Goal: Task Accomplishment & Management: Complete application form

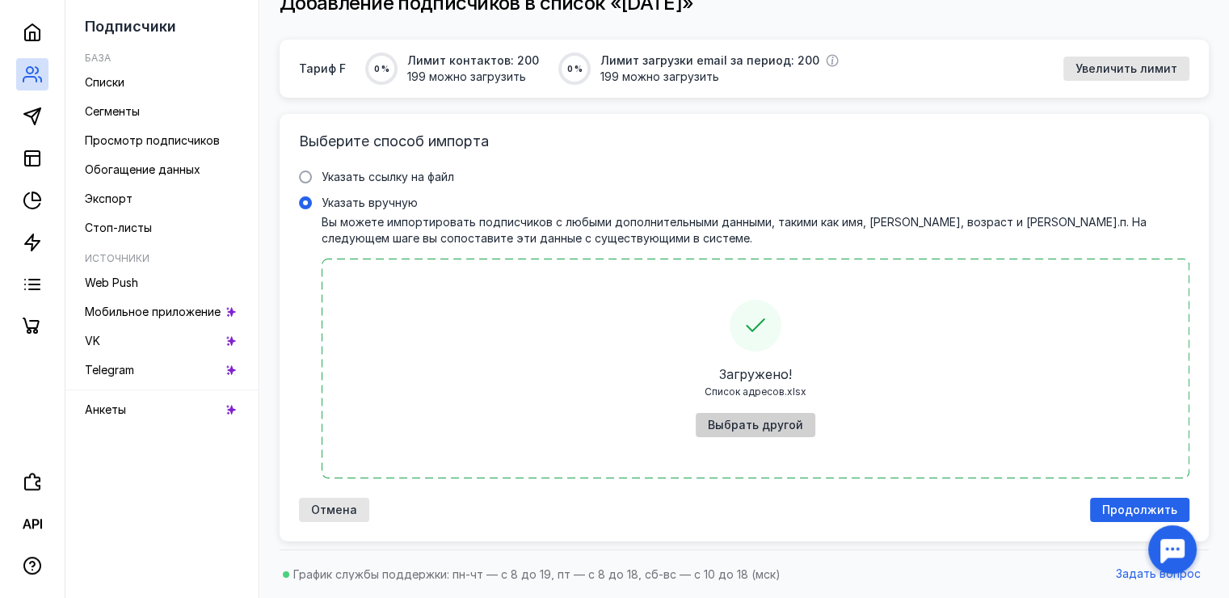
click at [777, 428] on span "Выбрать другой" at bounding box center [755, 426] width 95 height 14
click at [759, 427] on span "Выбрать другой" at bounding box center [755, 426] width 95 height 14
click at [1117, 510] on span "Продолжить" at bounding box center [1139, 510] width 75 height 14
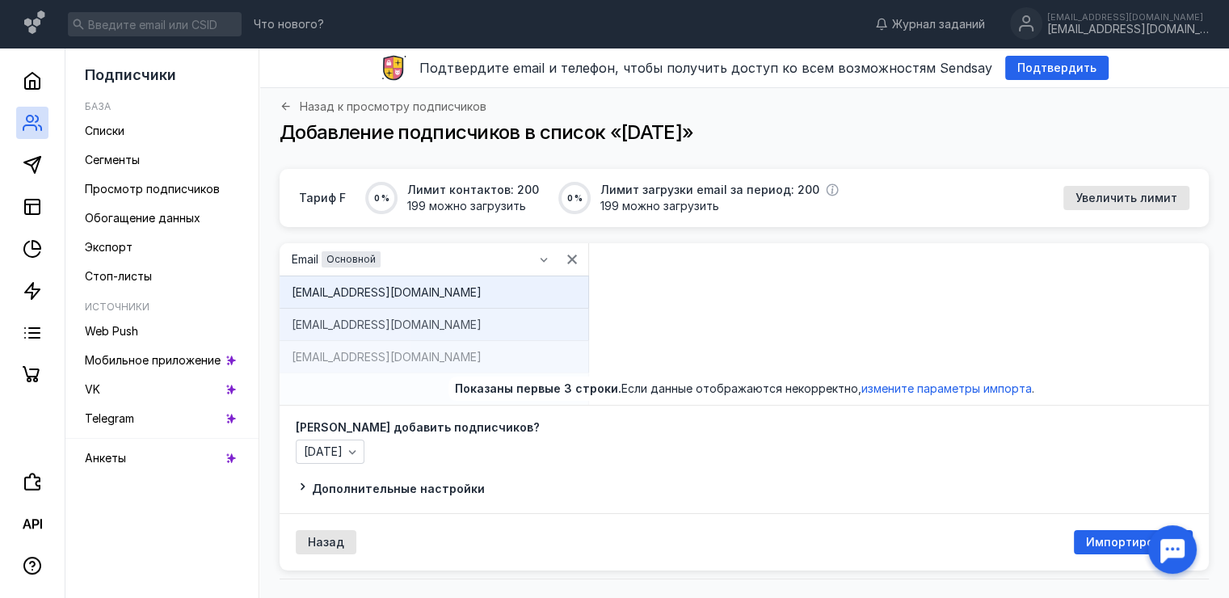
scroll to position [28, 0]
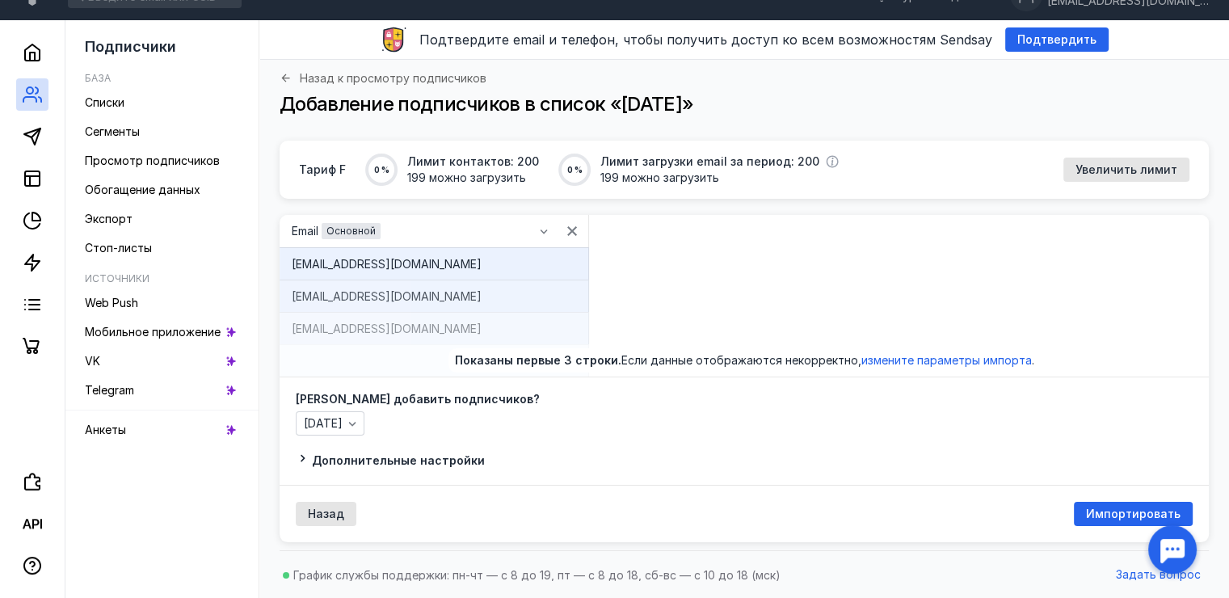
click at [1103, 514] on span "Импортировать" at bounding box center [1133, 514] width 95 height 14
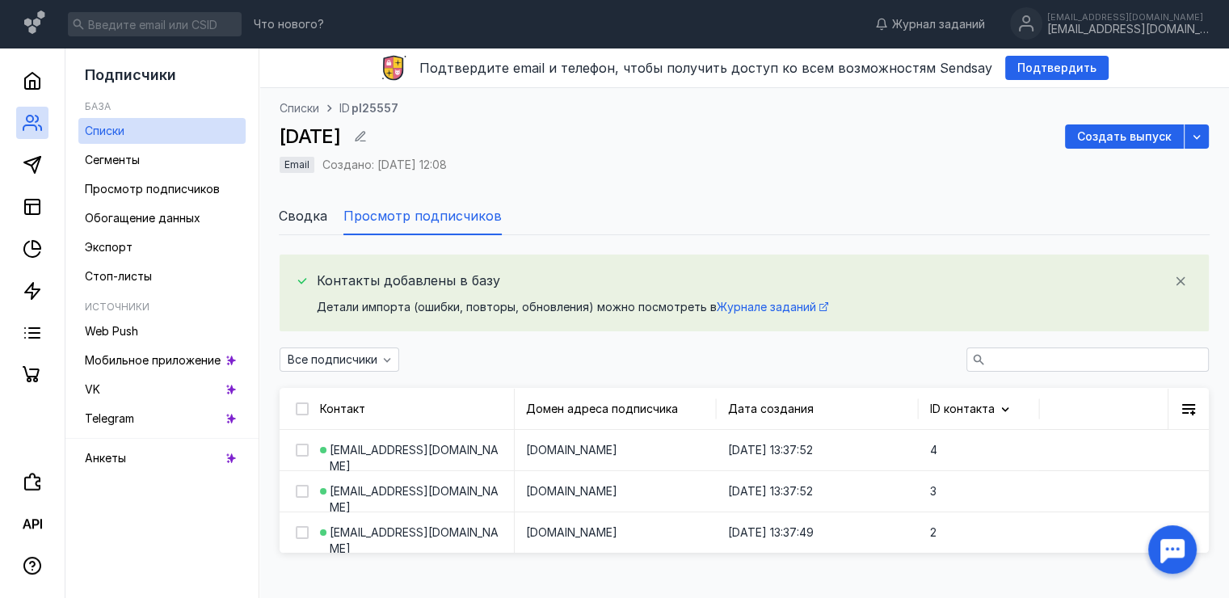
scroll to position [78, 0]
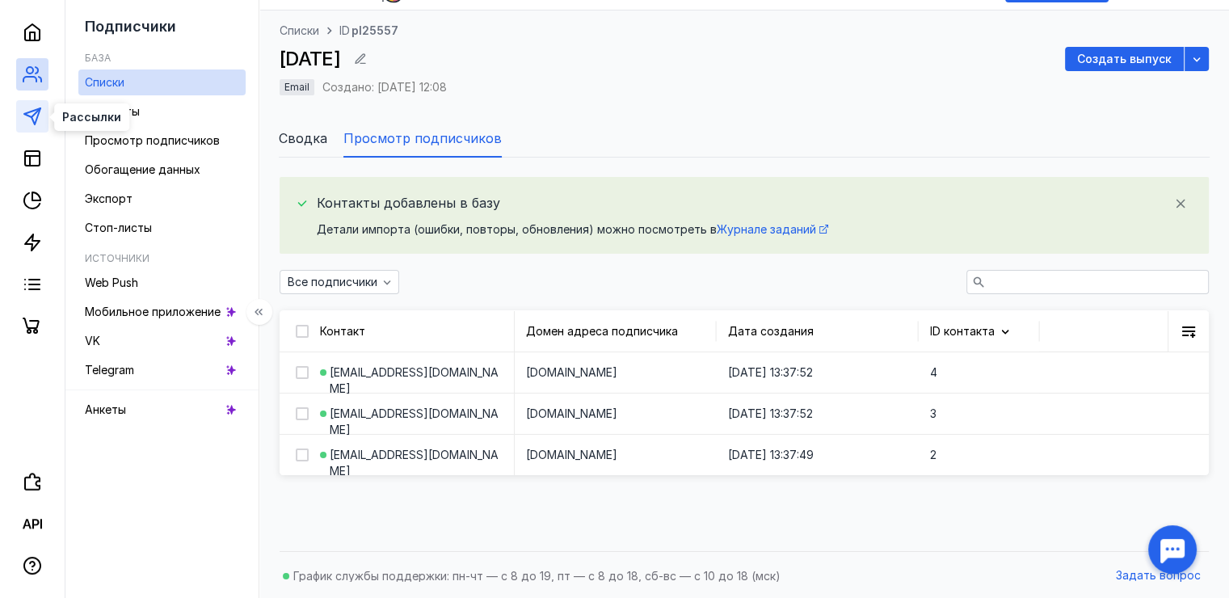
click at [40, 119] on icon at bounding box center [32, 116] width 19 height 19
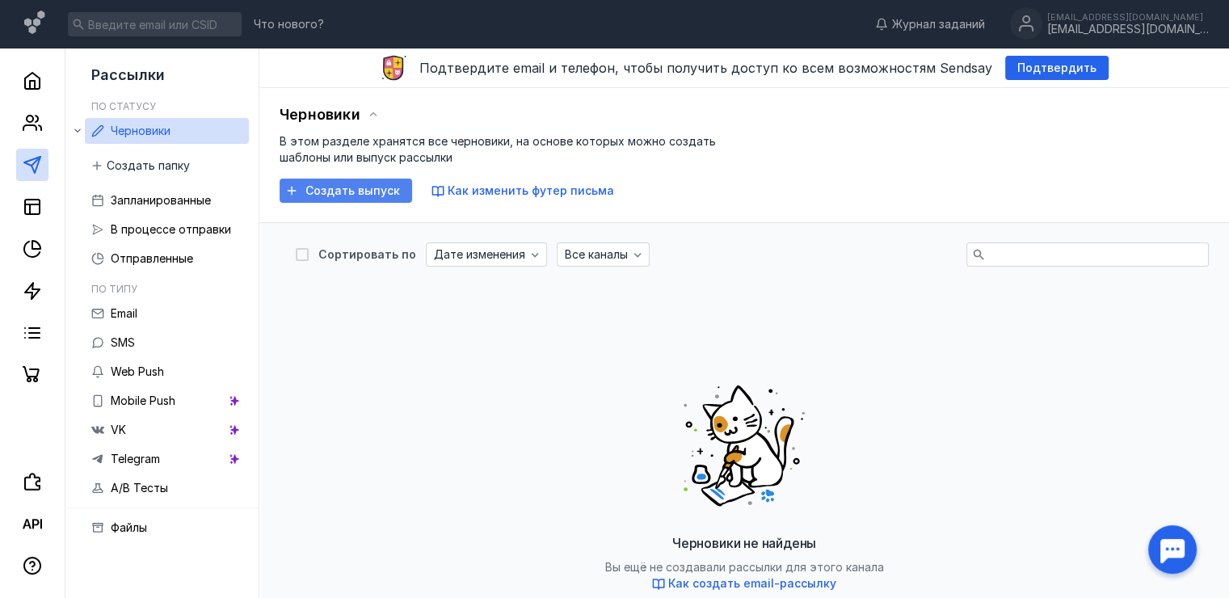
click at [336, 192] on span "Создать выпуск" at bounding box center [352, 191] width 95 height 14
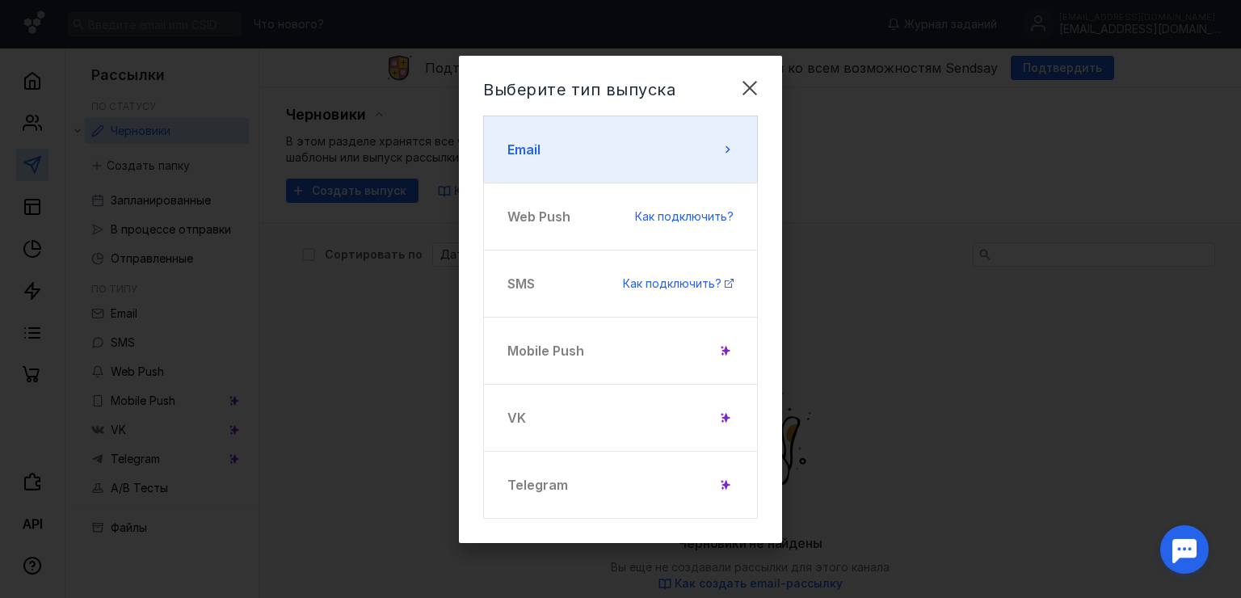
click at [723, 149] on icon at bounding box center [727, 149] width 13 height 13
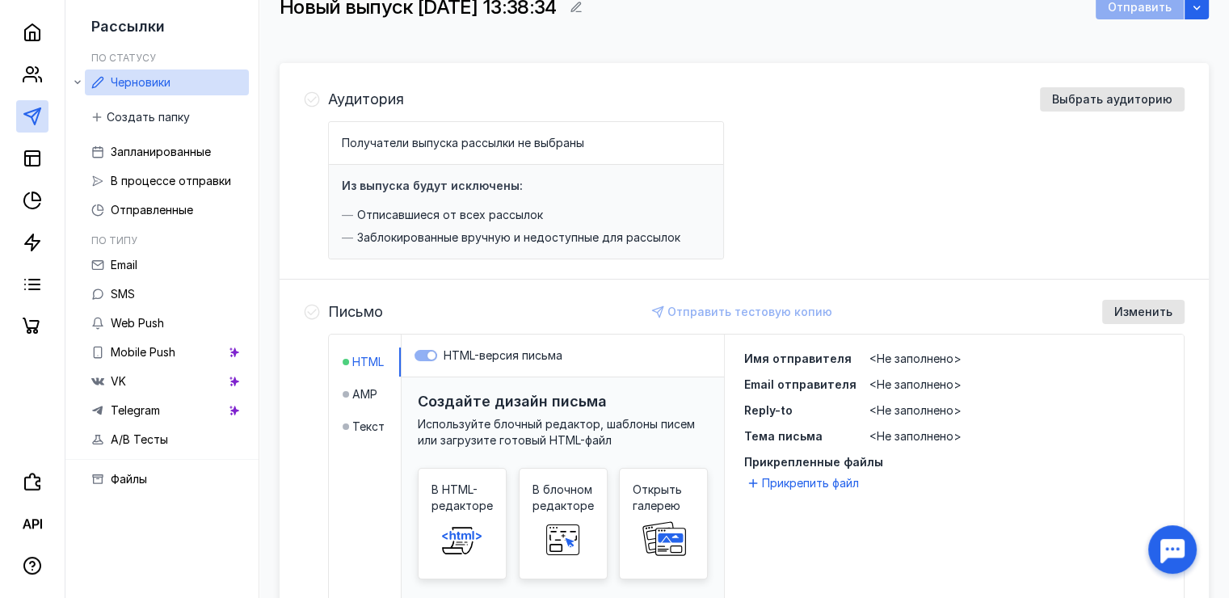
scroll to position [162, 0]
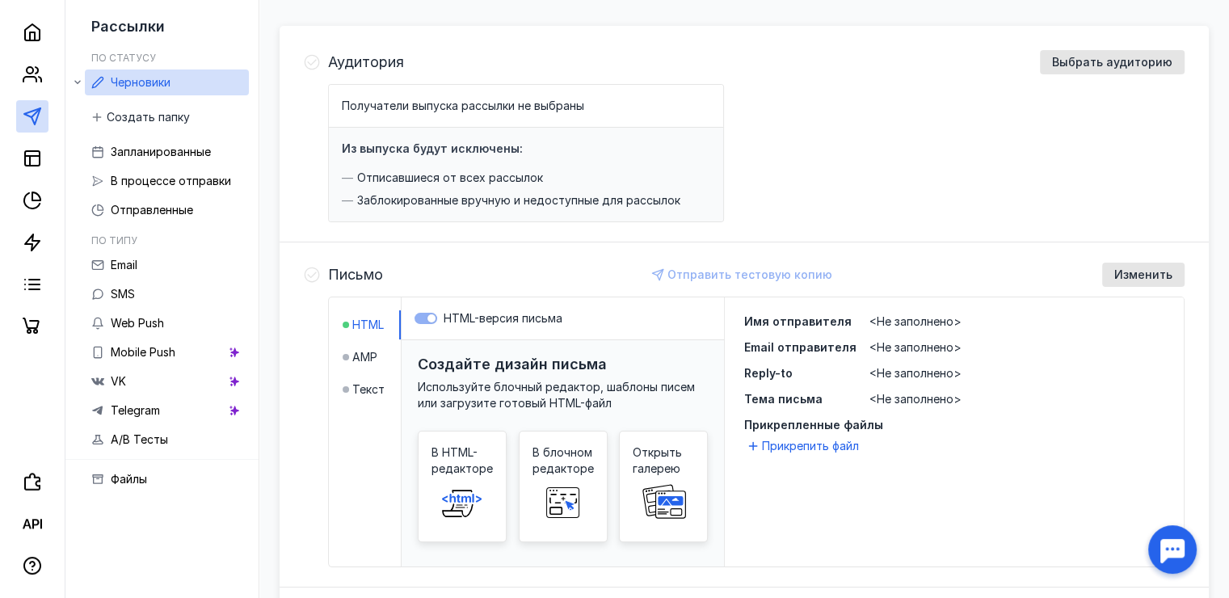
click at [916, 324] on span "<Не заполнено>" at bounding box center [915, 321] width 92 height 14
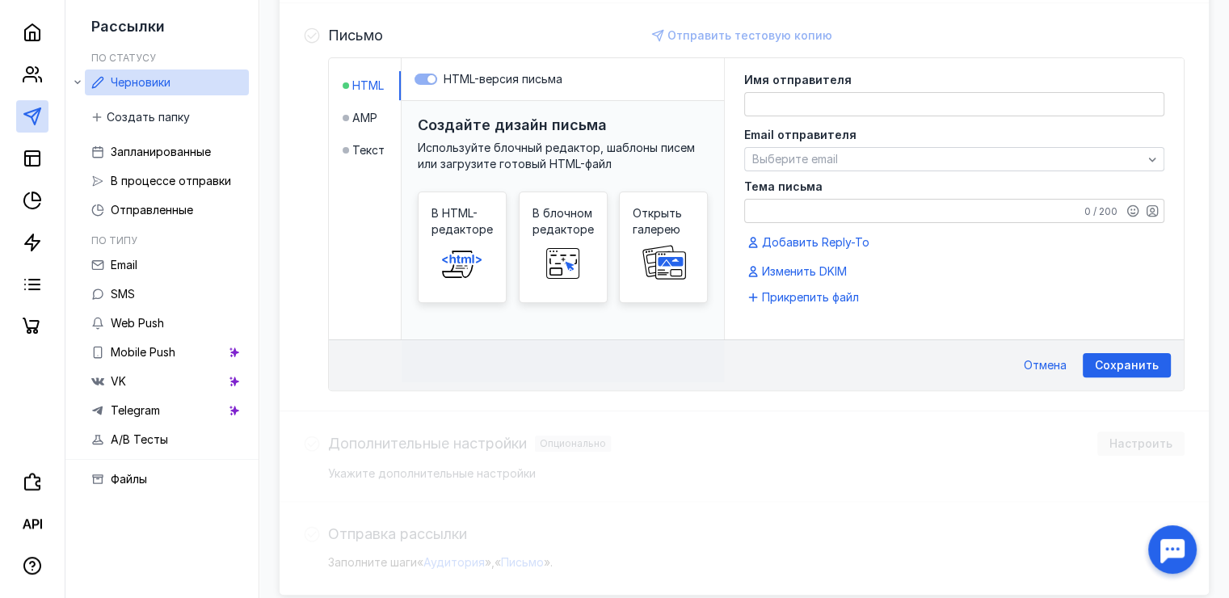
scroll to position [402, 0]
click at [1012, 100] on textarea at bounding box center [954, 102] width 419 height 23
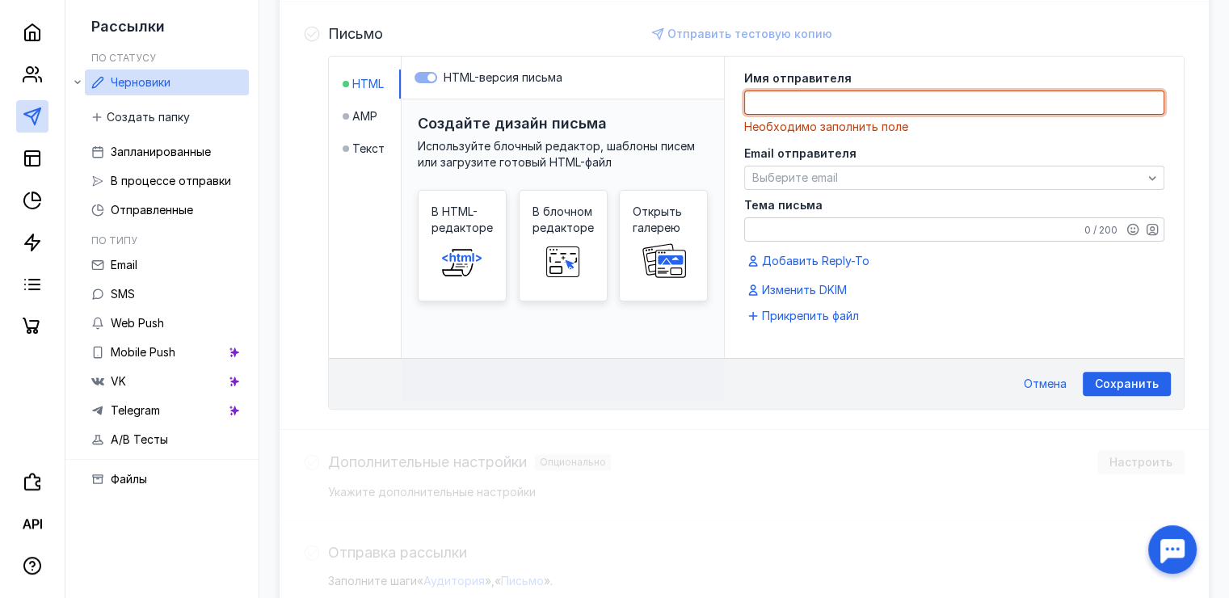
click at [772, 99] on textarea at bounding box center [954, 102] width 419 height 23
click at [576, 236] on span at bounding box center [563, 262] width 52 height 52
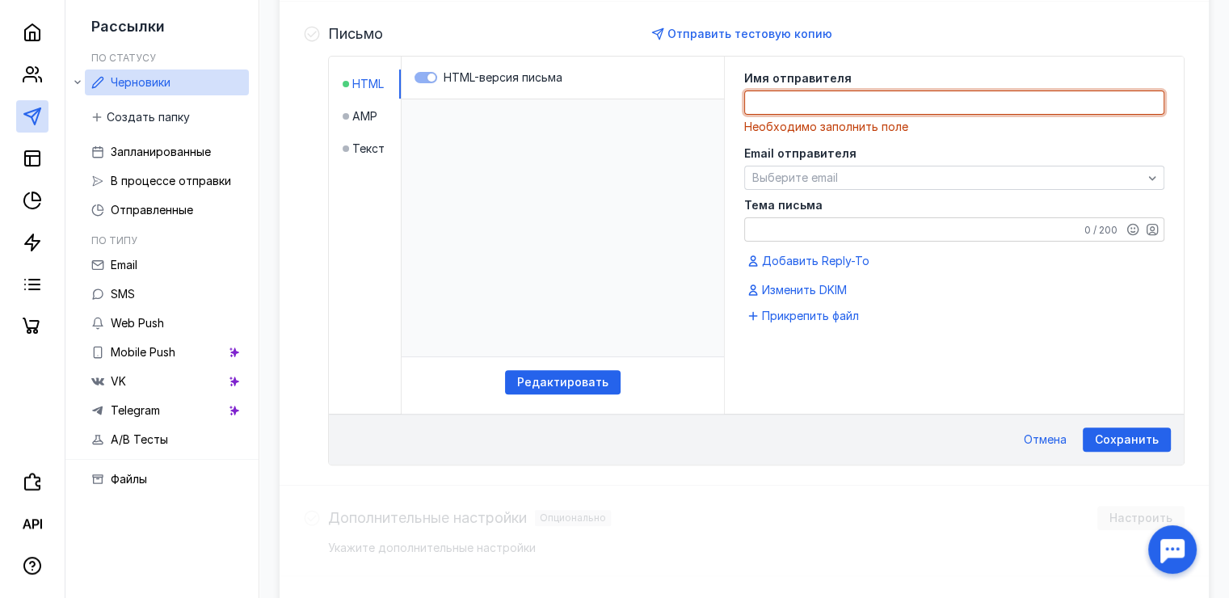
click at [852, 100] on textarea at bounding box center [954, 102] width 419 height 23
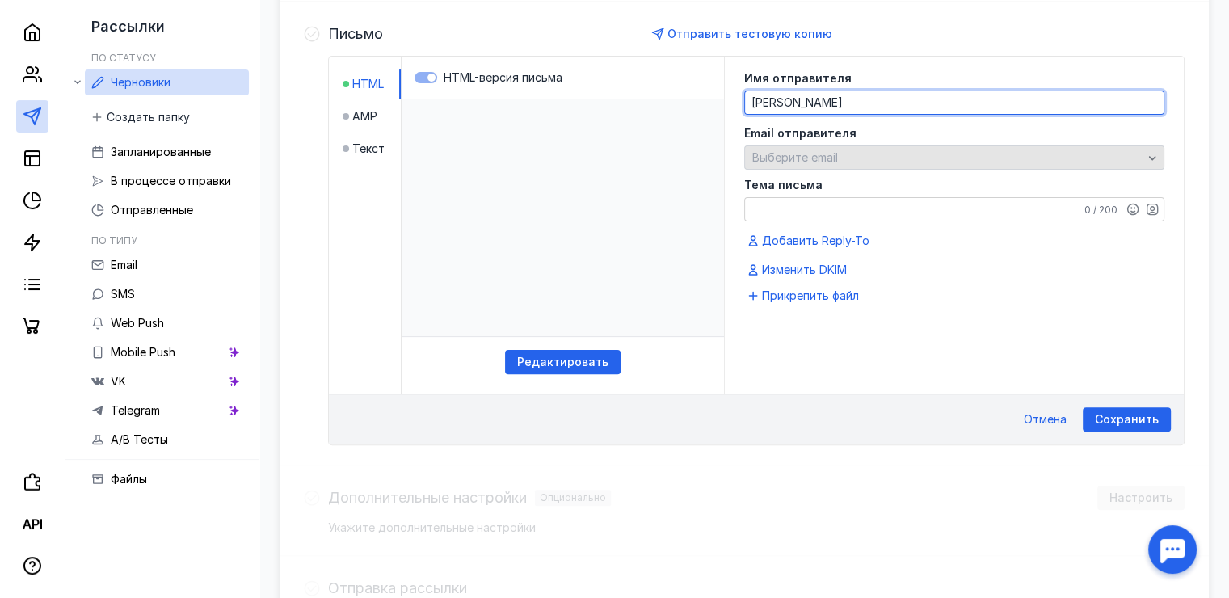
type textarea "[PERSON_NAME]"
click at [1152, 152] on icon "button" at bounding box center [1152, 157] width 13 height 13
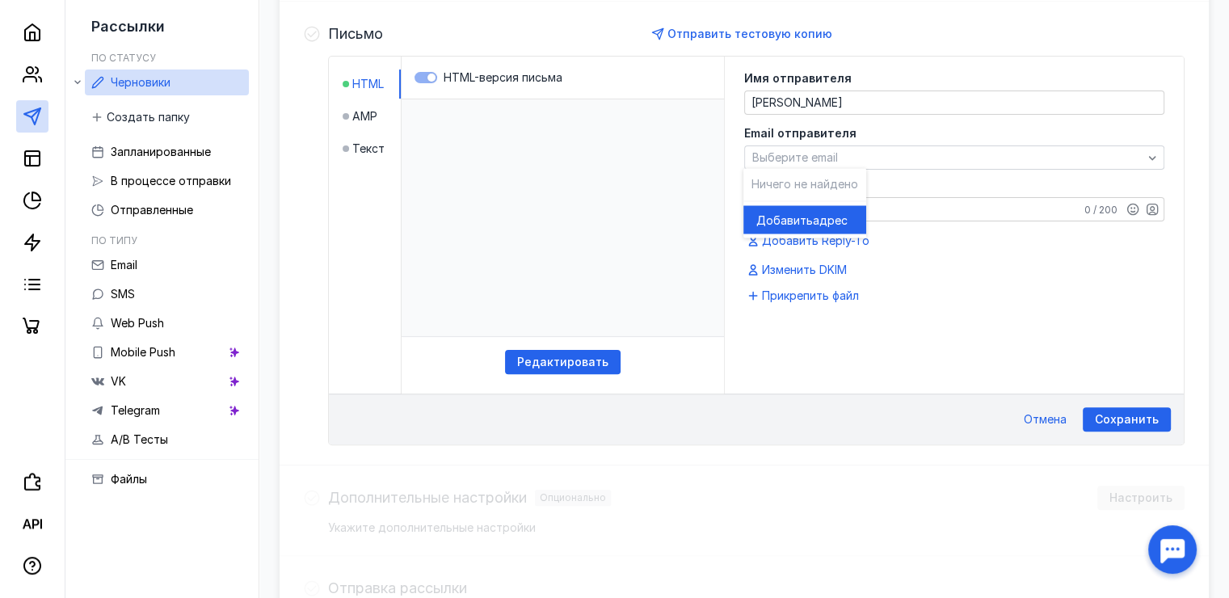
click at [814, 217] on span "адрес" at bounding box center [830, 220] width 35 height 16
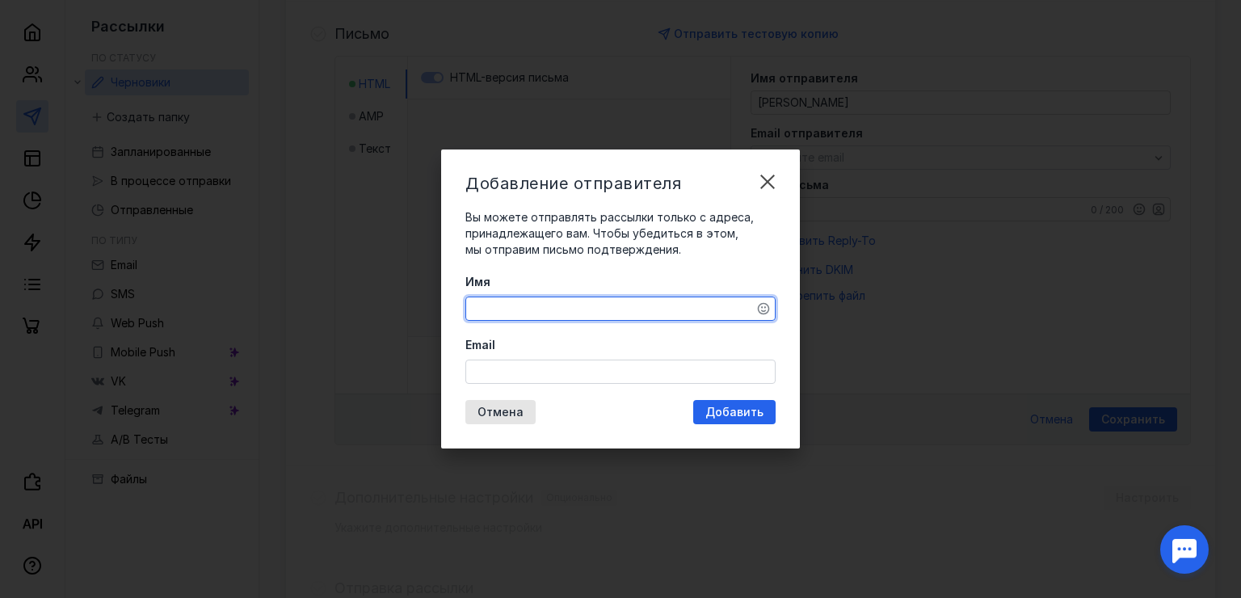
click at [572, 305] on textarea "Имя" at bounding box center [620, 308] width 309 height 23
type textarea "[PERSON_NAME]"
click at [519, 370] on input "Email" at bounding box center [620, 371] width 309 height 23
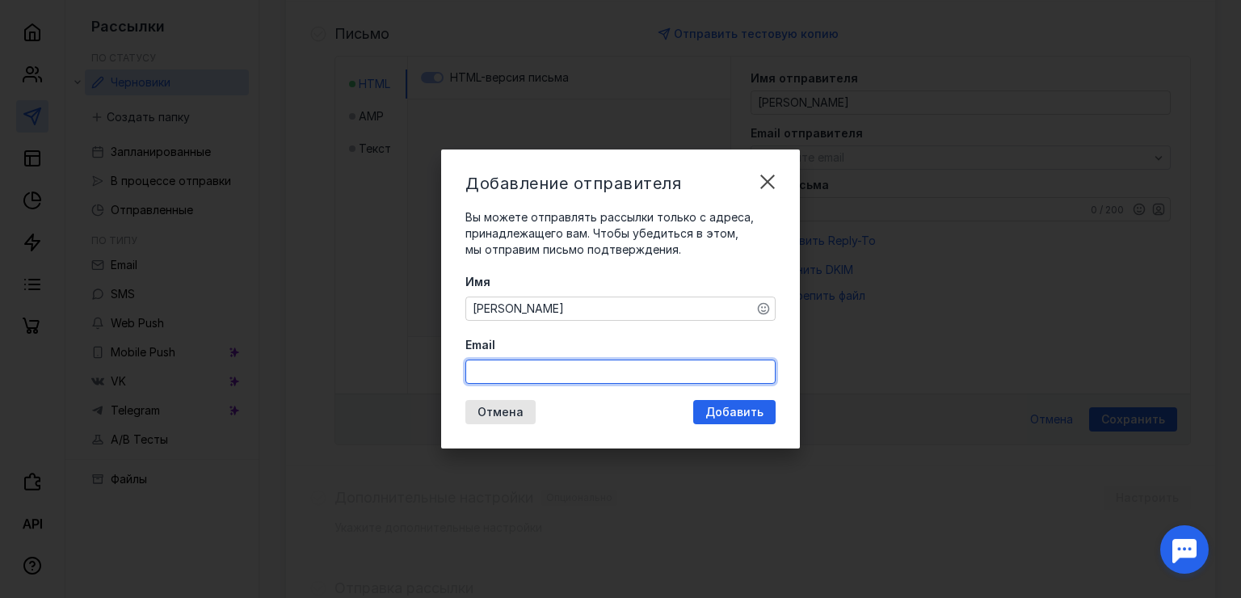
paste input "[EMAIL_ADDRESS][DOMAIN_NAME]"
type input "[EMAIL_ADDRESS][DOMAIN_NAME]"
click at [726, 414] on span "Добавить" at bounding box center [734, 413] width 58 height 14
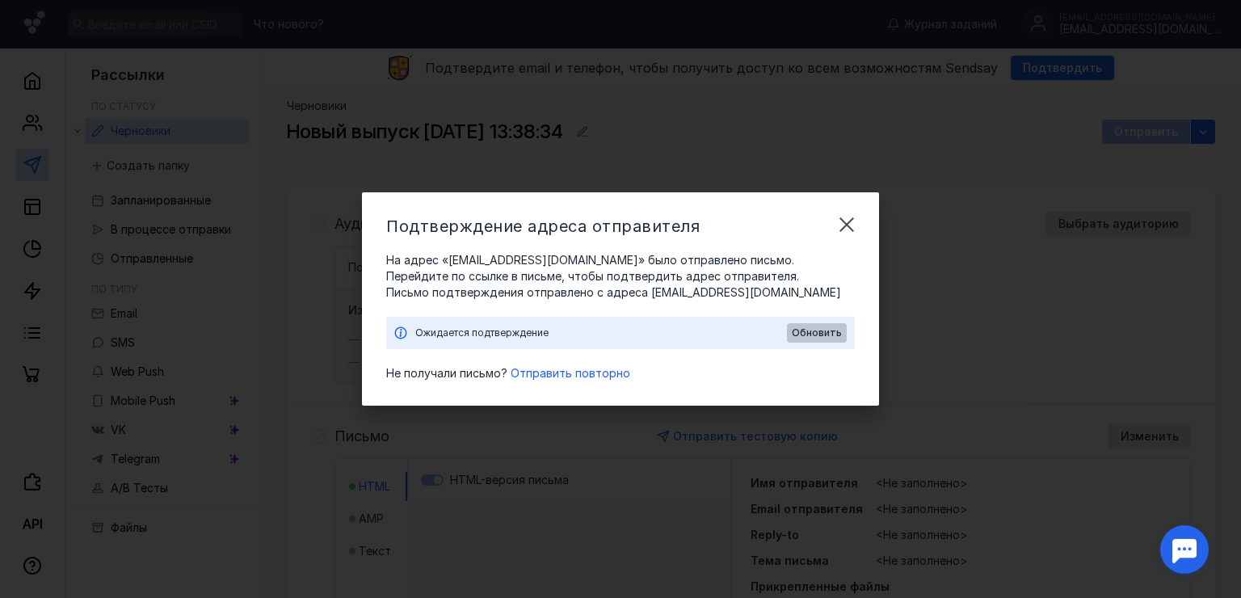
click at [813, 332] on span "Обновить" at bounding box center [817, 332] width 50 height 11
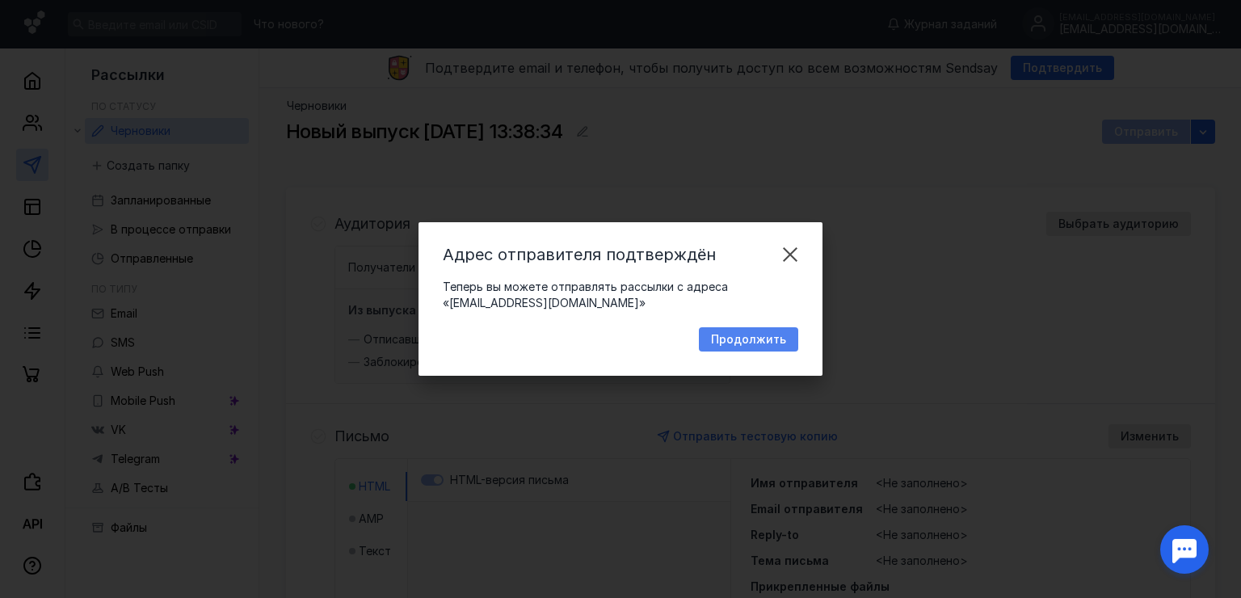
click at [747, 343] on span "Продолжить" at bounding box center [748, 340] width 75 height 14
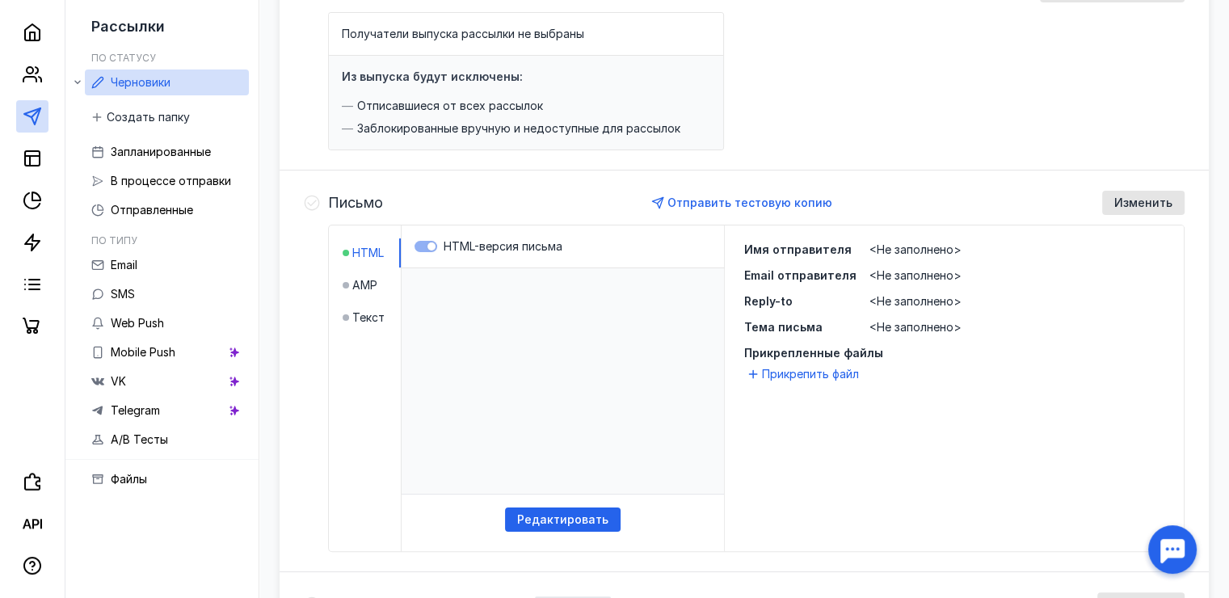
scroll to position [242, 0]
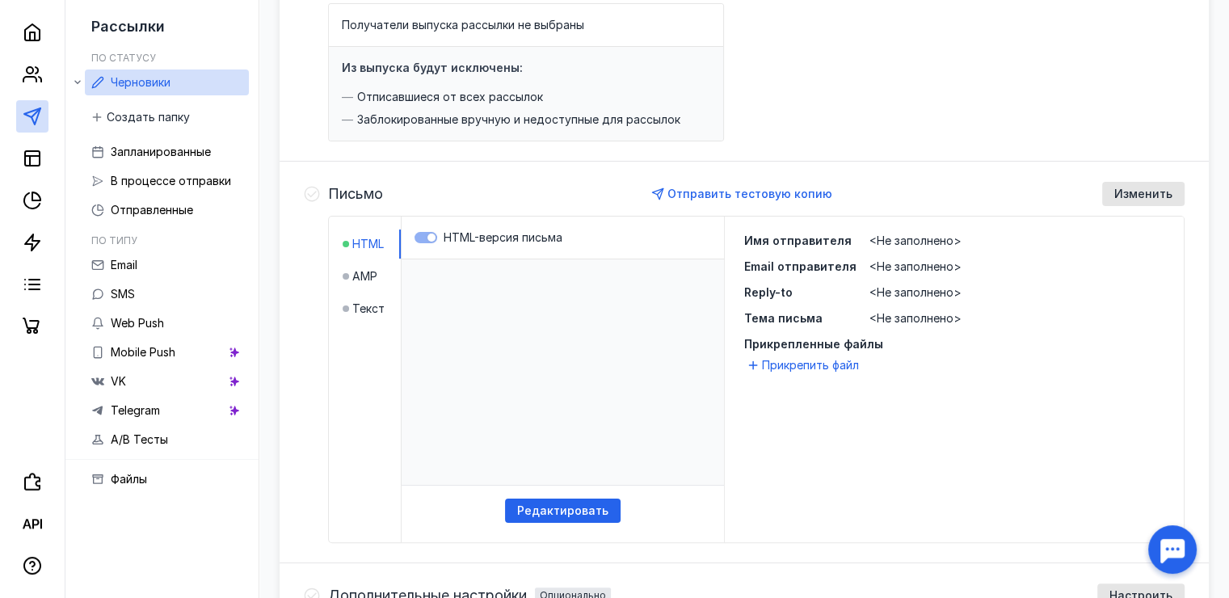
click at [908, 236] on span "<Не заполнено>" at bounding box center [915, 240] width 92 height 14
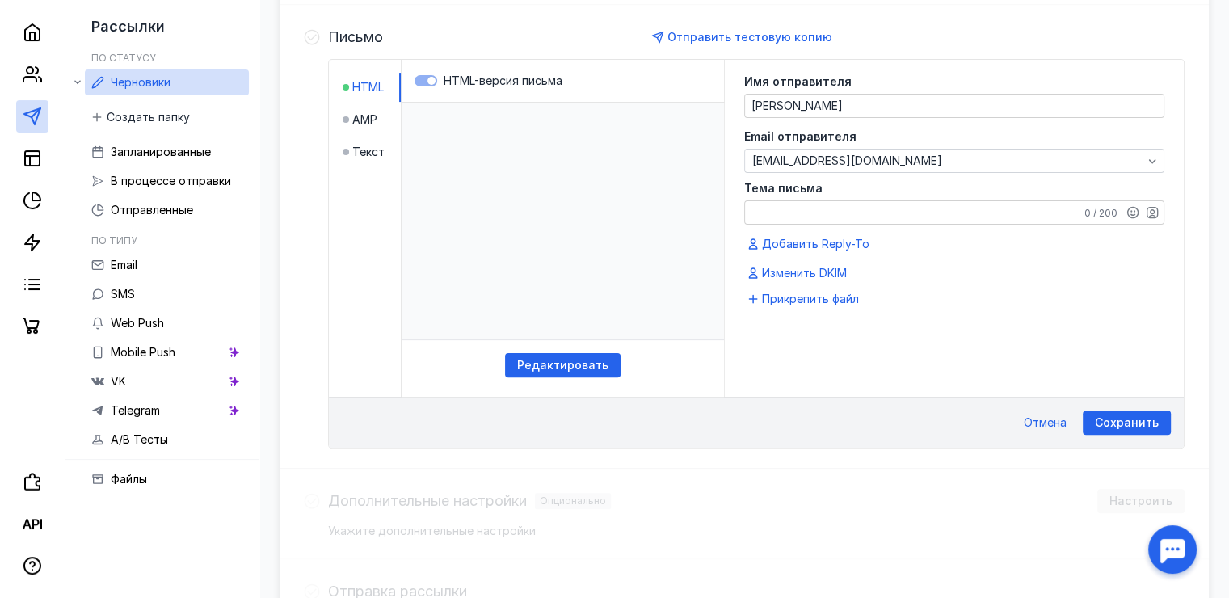
scroll to position [402, 0]
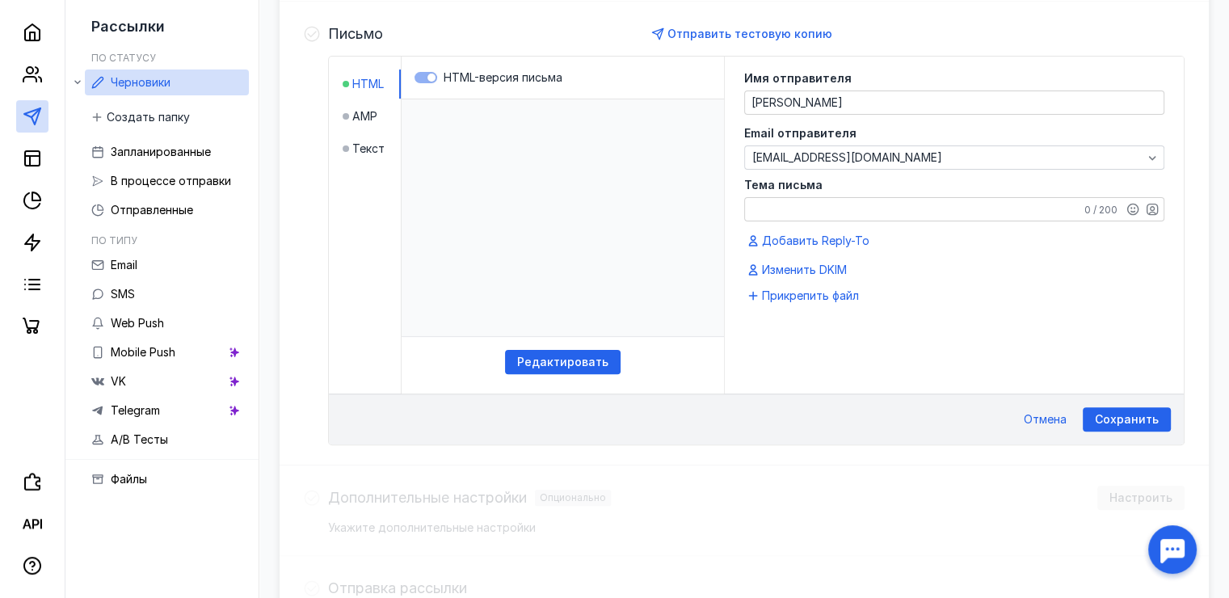
click at [778, 204] on textarea "Тема письма" at bounding box center [954, 209] width 419 height 23
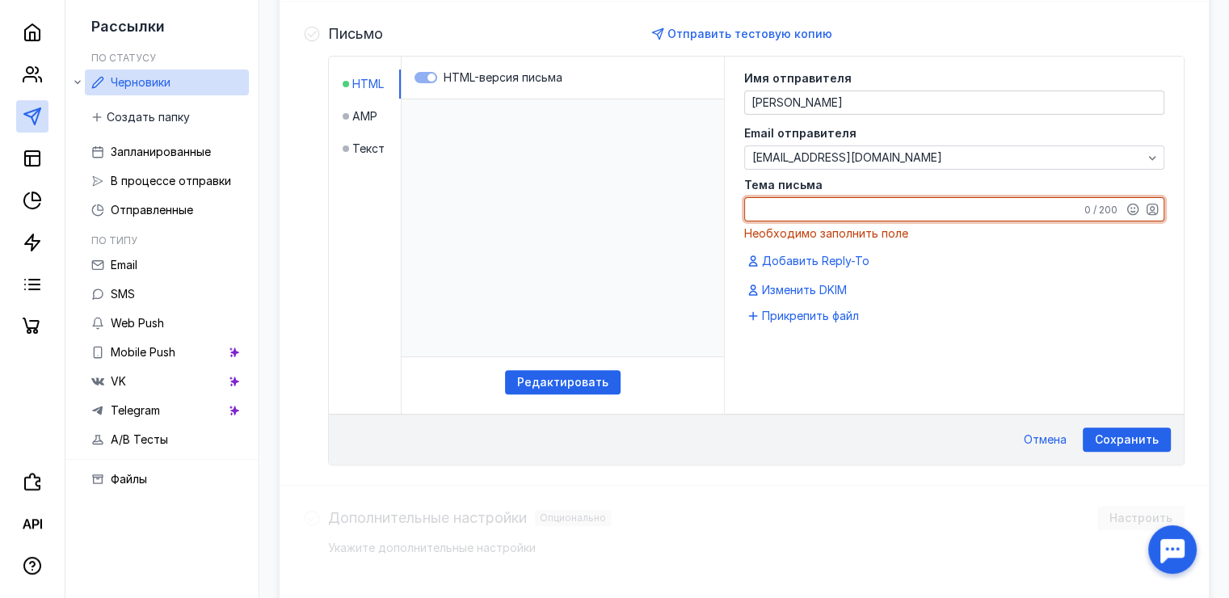
click at [834, 206] on textarea "Тема письма" at bounding box center [954, 209] width 419 height 23
paste textarea "О программе повышения квалификации для учителей математики и педагогов дополнит…"
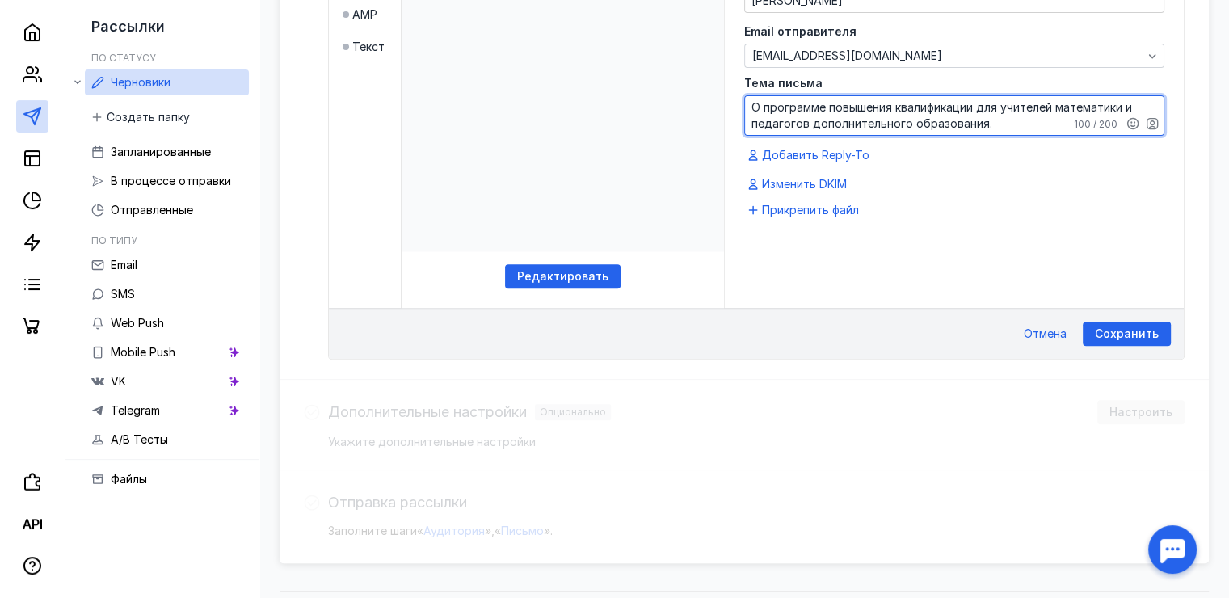
scroll to position [543, 0]
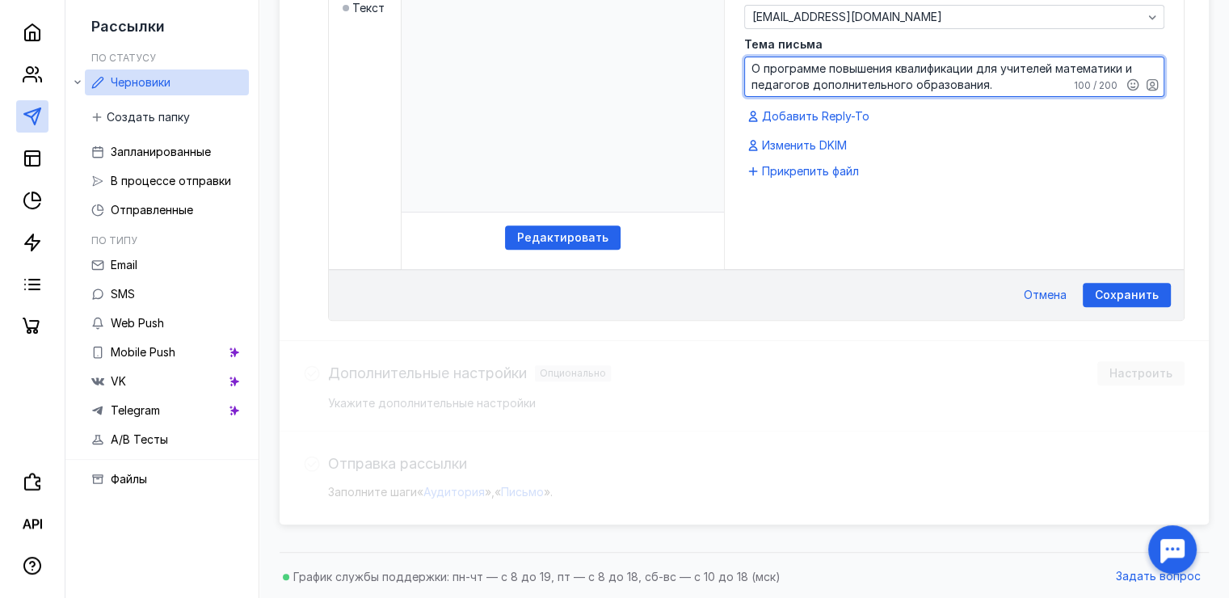
type textarea "О программе повышения квалификации для учителей математики и педагогов дополнит…"
click at [803, 112] on span "Добавить Reply-To" at bounding box center [815, 116] width 107 height 16
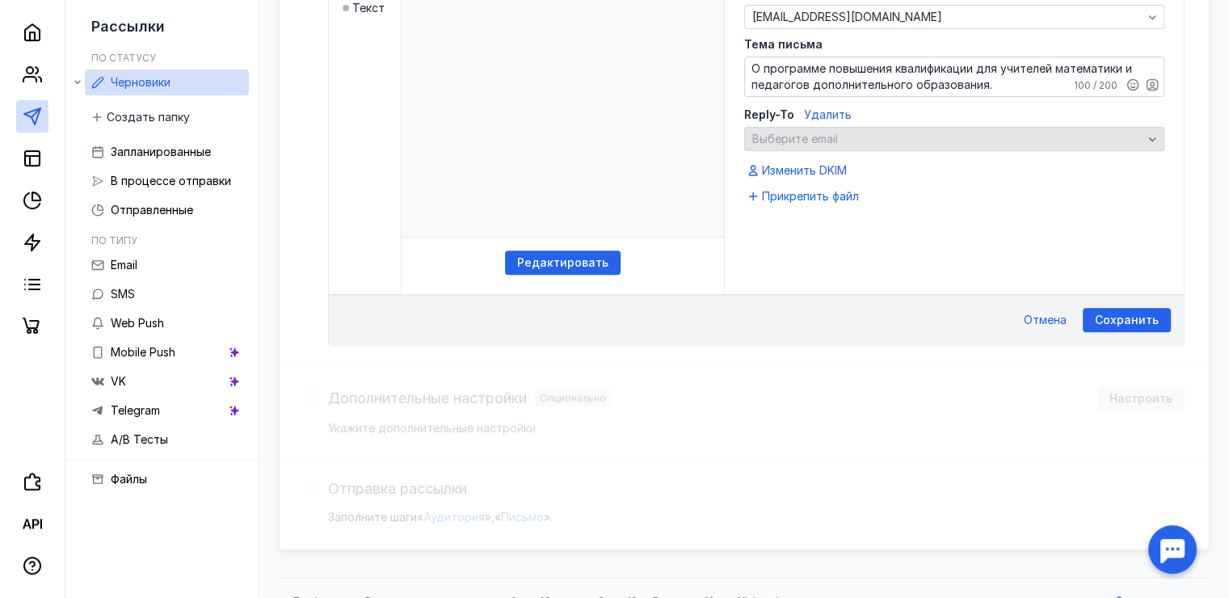
click at [1155, 135] on icon "button" at bounding box center [1152, 139] width 13 height 13
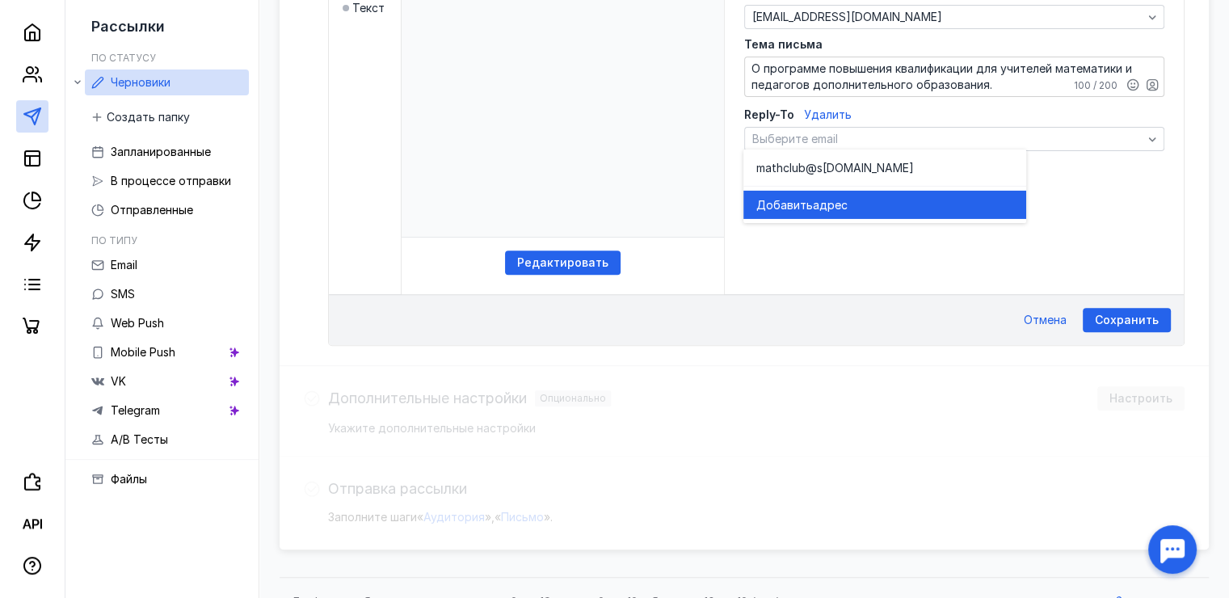
click at [831, 203] on span "адрес" at bounding box center [830, 204] width 35 height 16
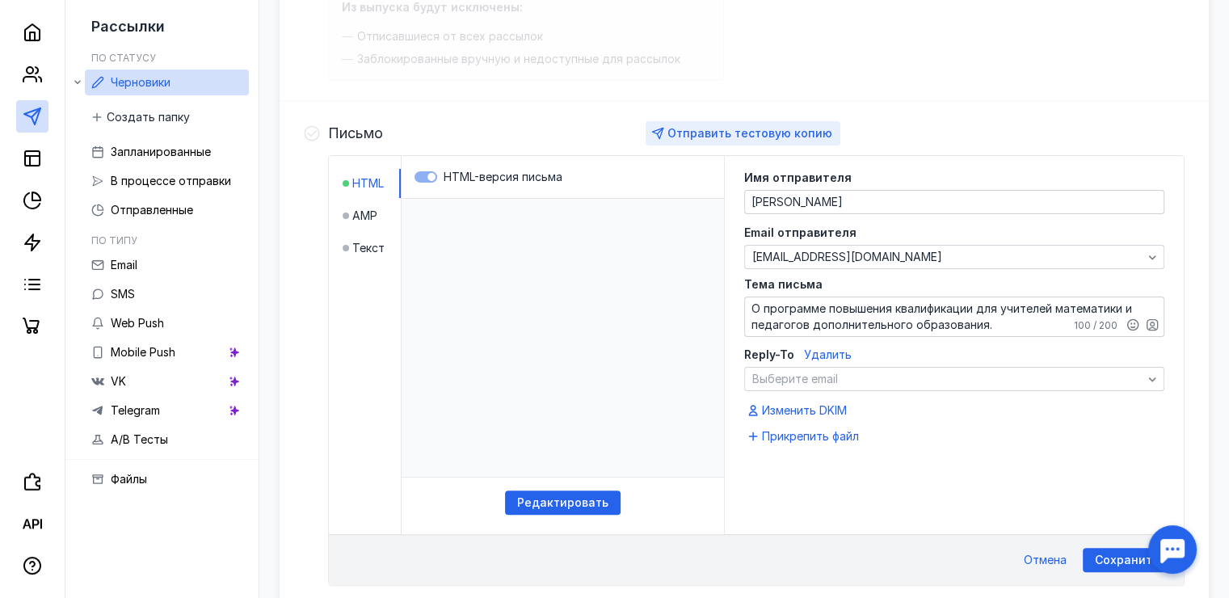
scroll to position [323, 0]
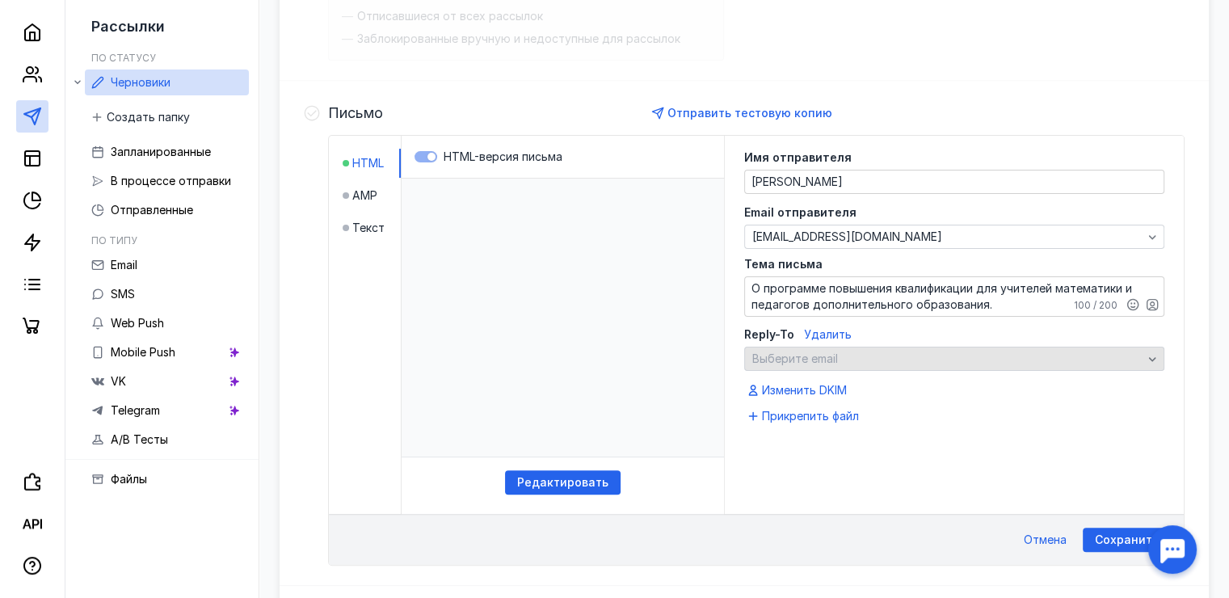
click at [860, 358] on div "Выберите email" at bounding box center [947, 359] width 398 height 14
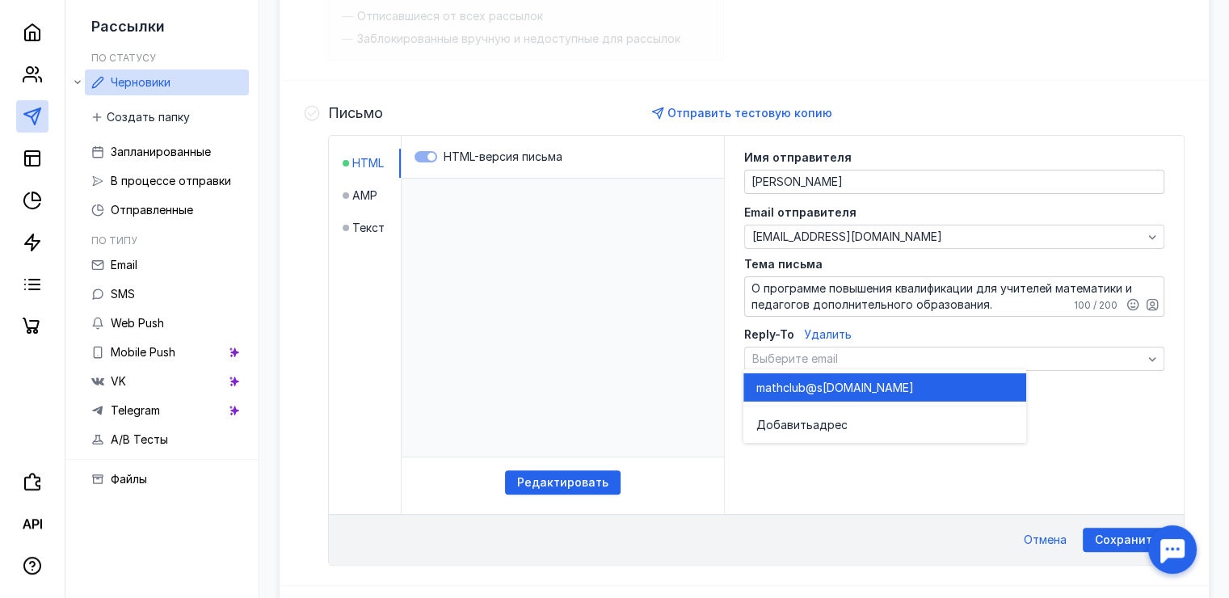
click at [831, 389] on span "[DOMAIN_NAME]" at bounding box center [867, 387] width 91 height 16
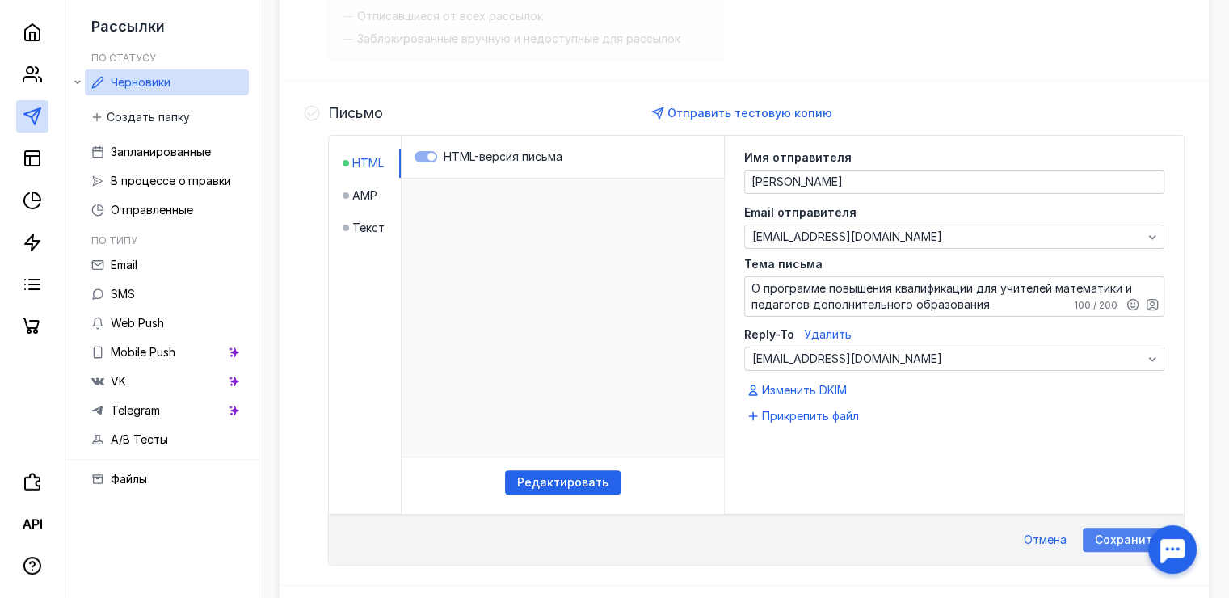
click at [1108, 537] on span "Сохранить" at bounding box center [1127, 540] width 64 height 14
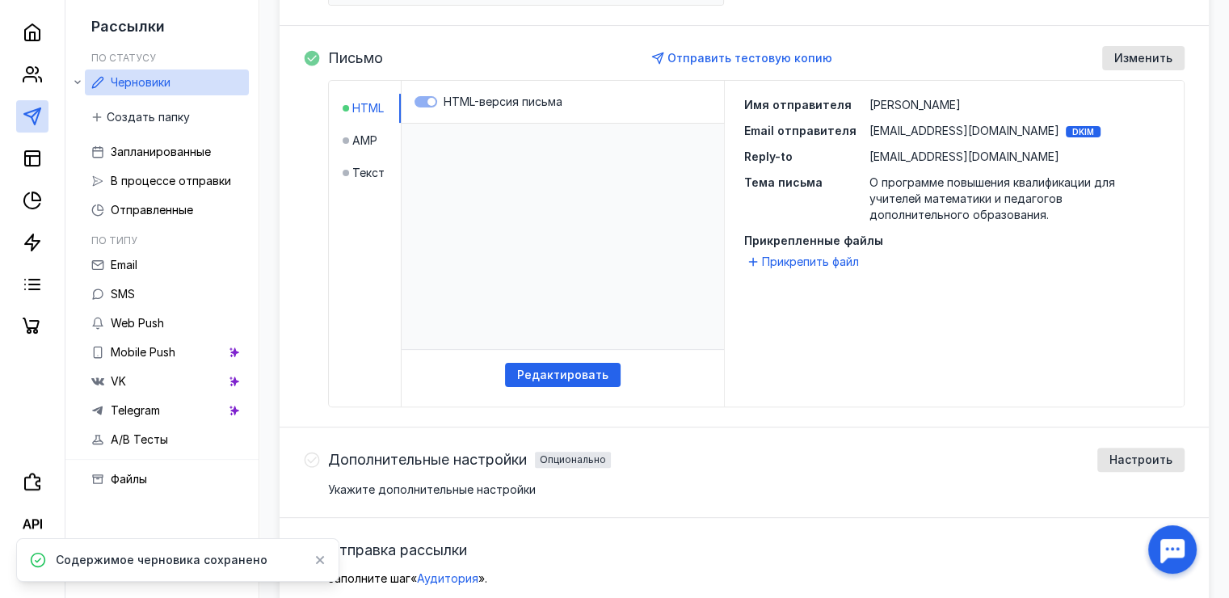
scroll to position [304, 0]
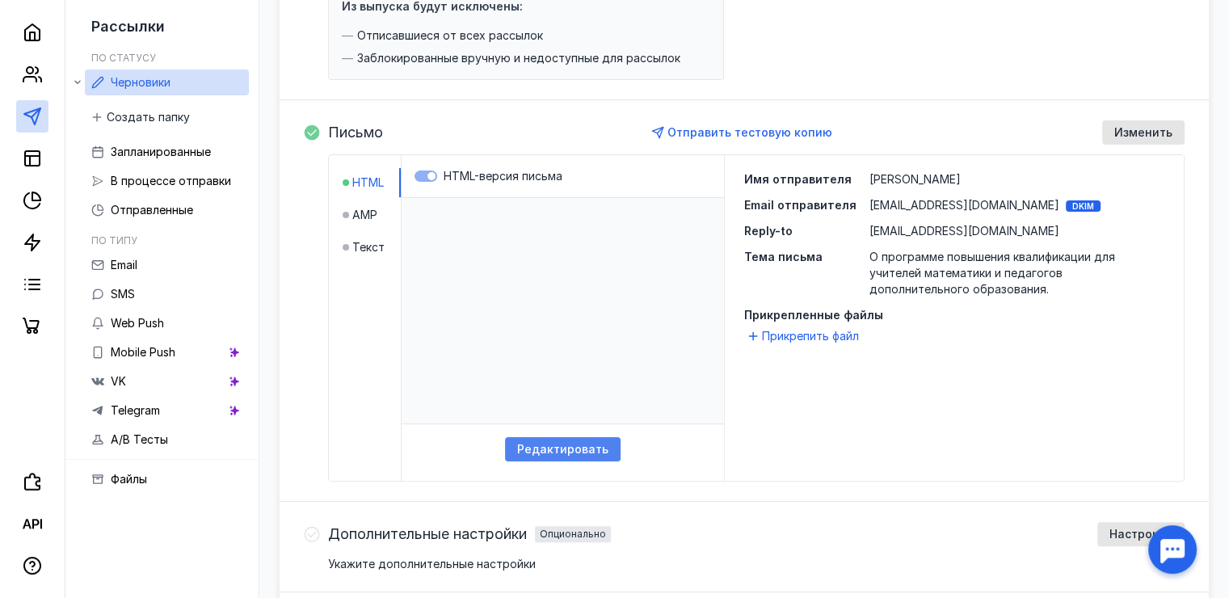
click at [547, 444] on span "Редактировать" at bounding box center [562, 450] width 91 height 14
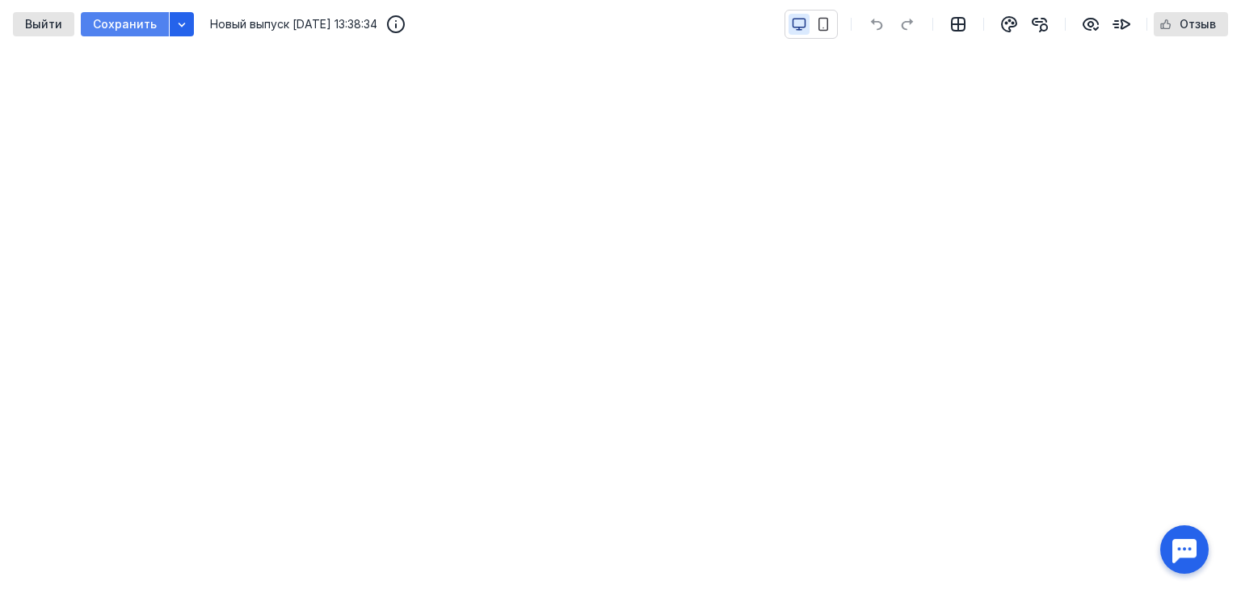
click at [138, 27] on span "Сохранить" at bounding box center [125, 25] width 64 height 14
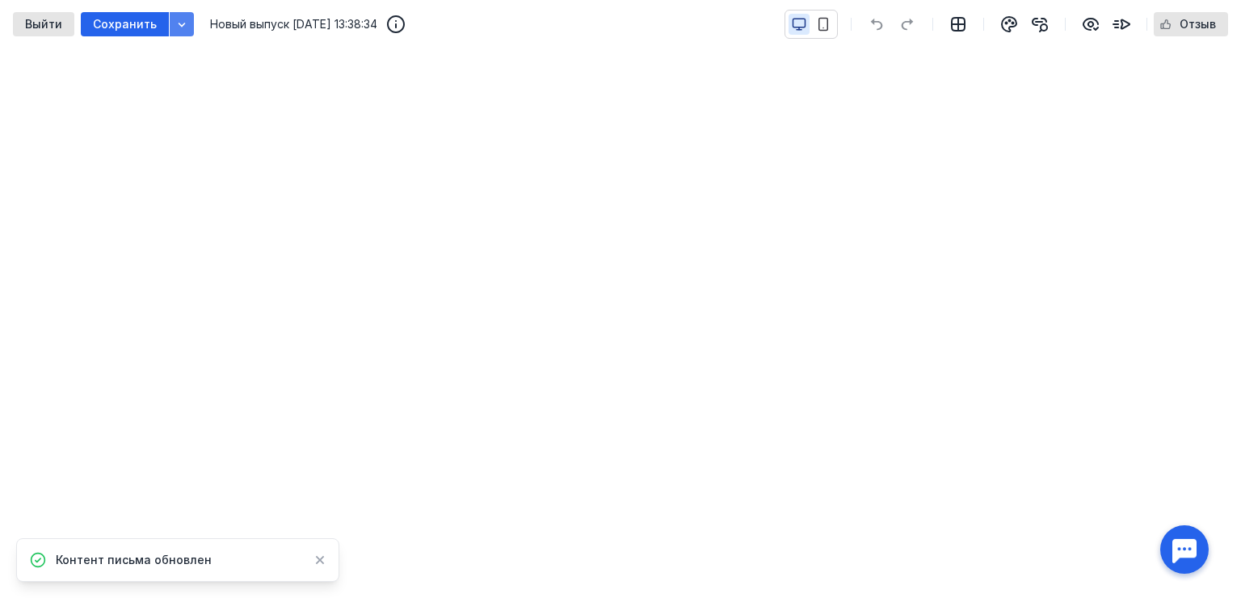
click at [181, 27] on icon "button" at bounding box center [181, 24] width 13 height 13
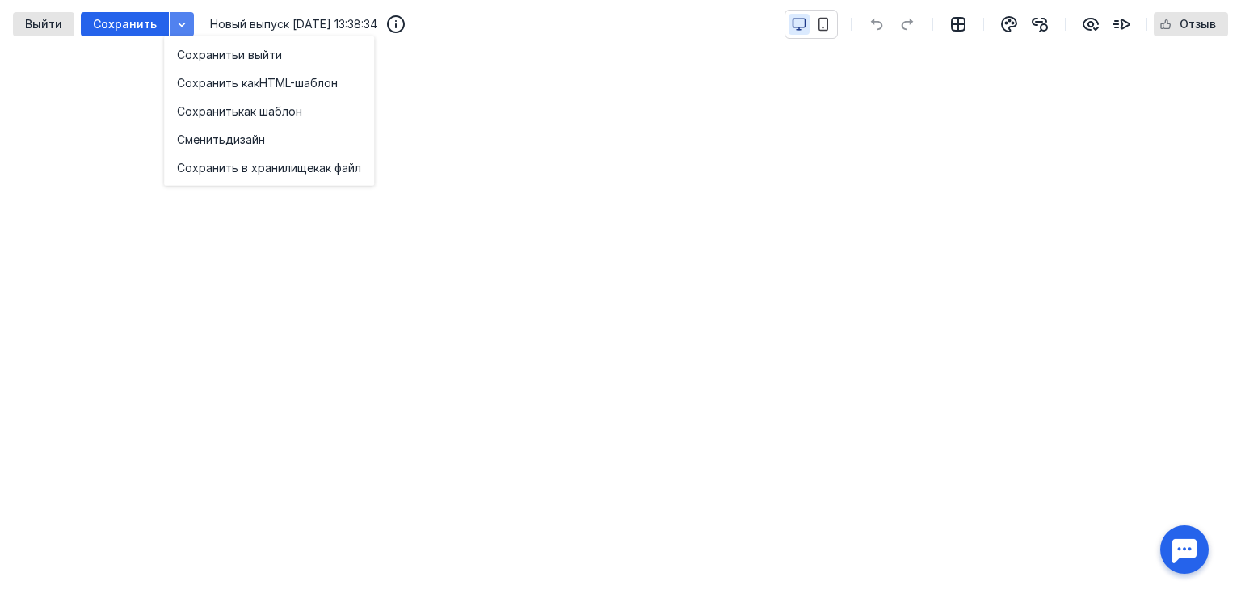
click at [183, 26] on div "button" at bounding box center [182, 24] width 16 height 16
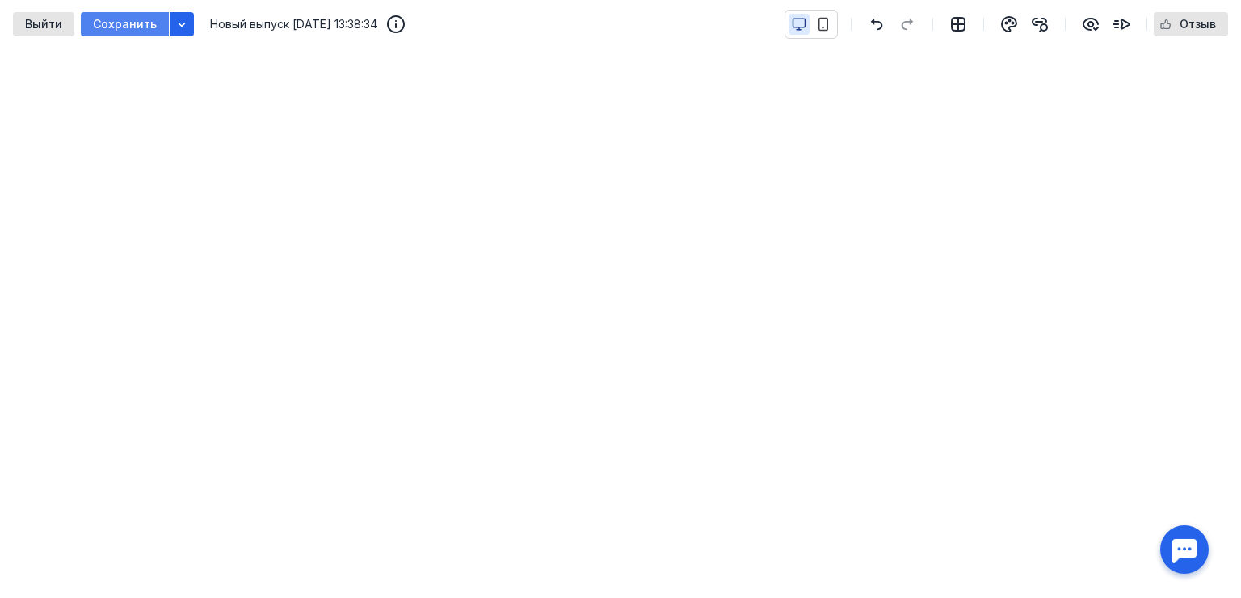
click at [136, 26] on span "Сохранить" at bounding box center [125, 25] width 64 height 14
click at [50, 32] on div "Выйти" at bounding box center [43, 24] width 61 height 24
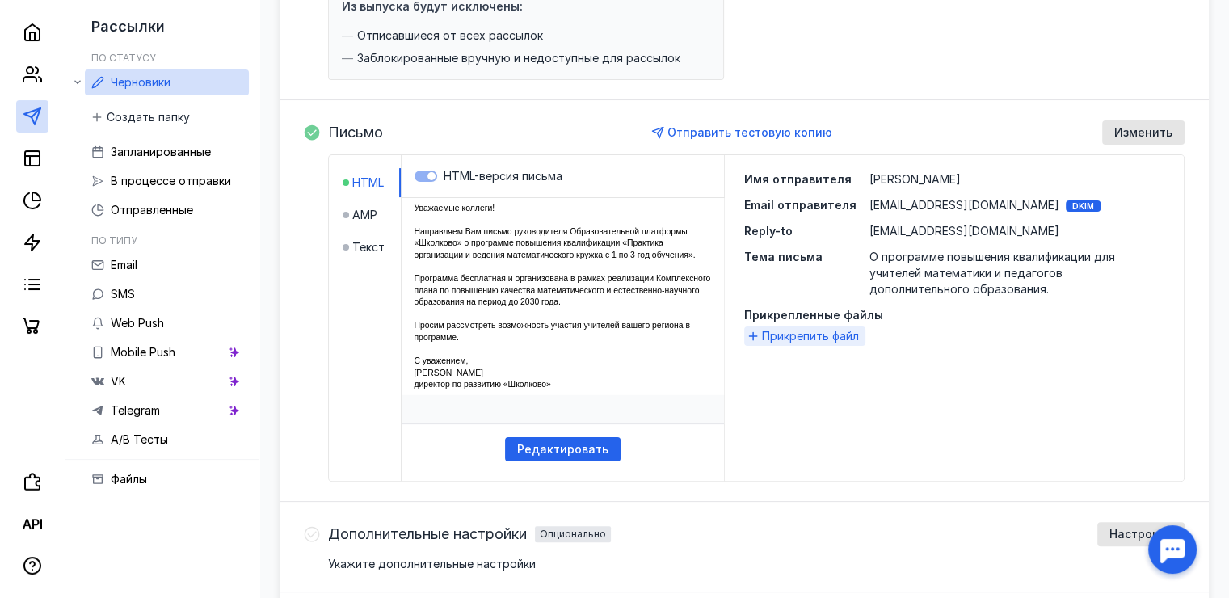
click at [793, 338] on span "Прикрепить файл" at bounding box center [810, 336] width 97 height 16
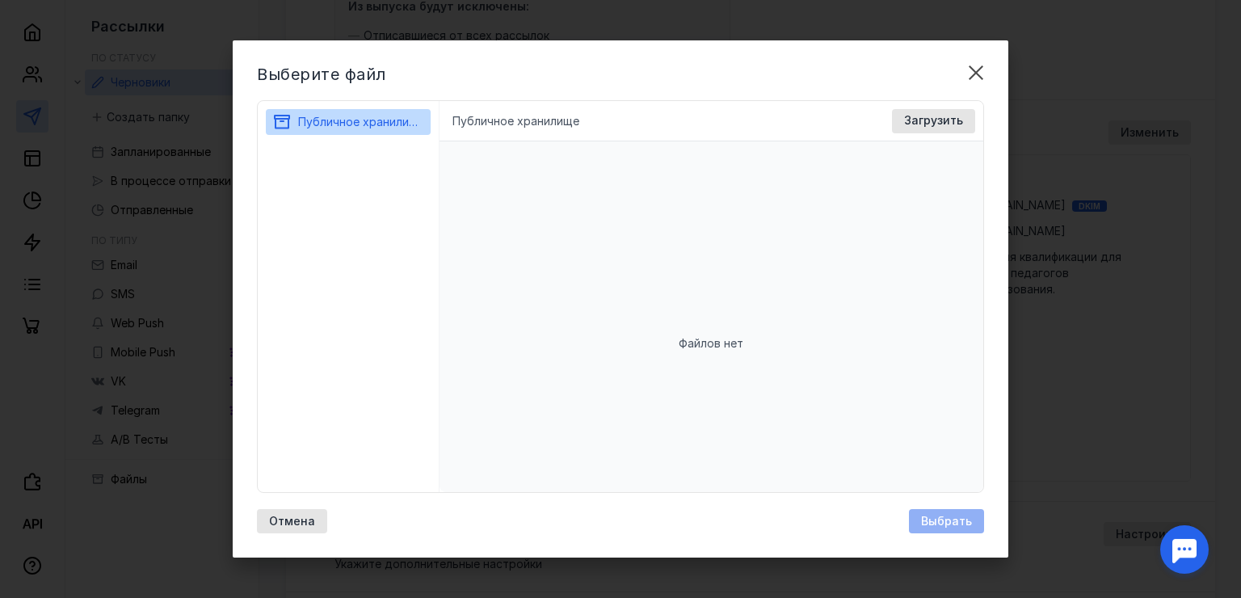
click at [949, 520] on div "Выбрать" at bounding box center [946, 521] width 75 height 24
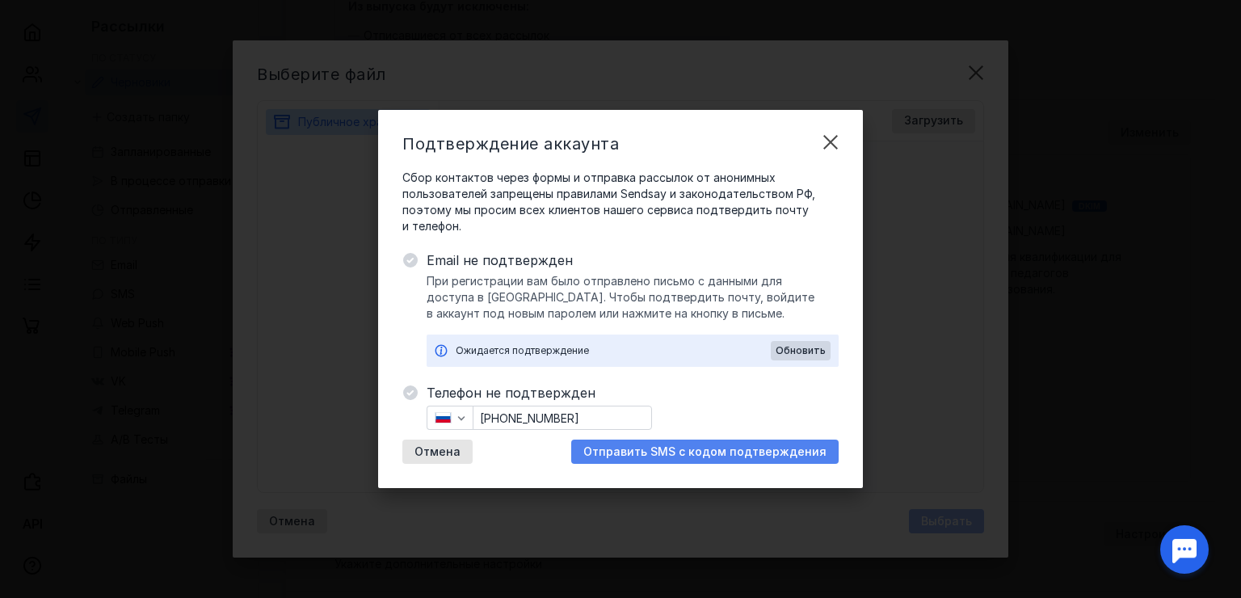
click at [643, 456] on span "Отправить SMS с кодом подтверждения" at bounding box center [704, 452] width 243 height 14
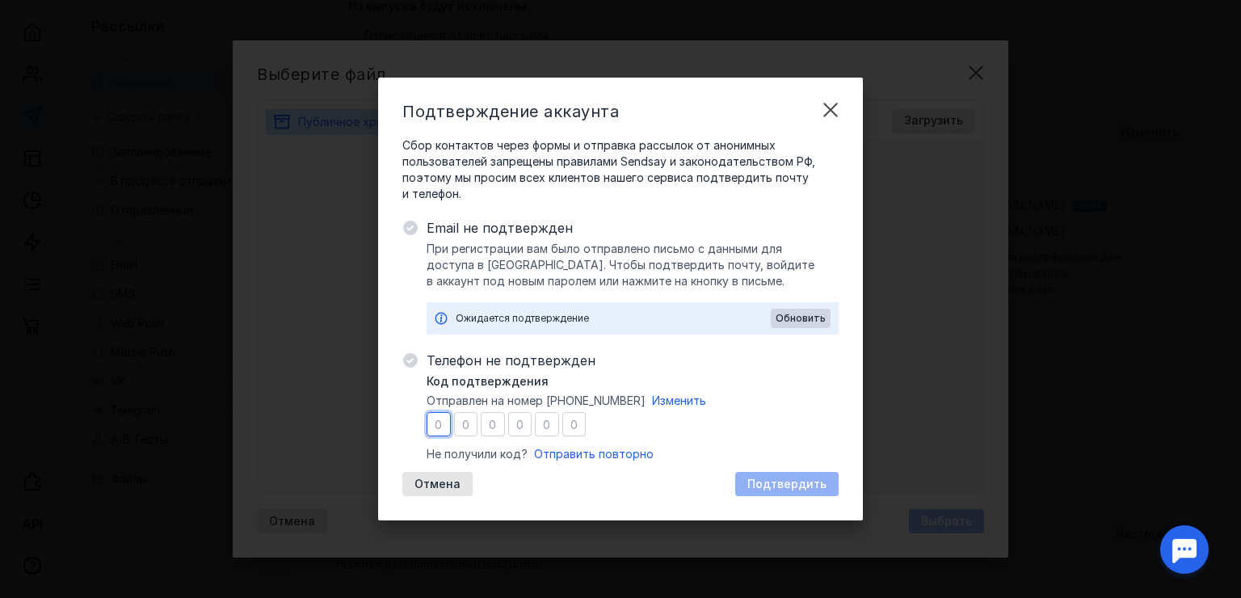
type input "6"
type input "1"
type input "0"
type input "9"
type input "8"
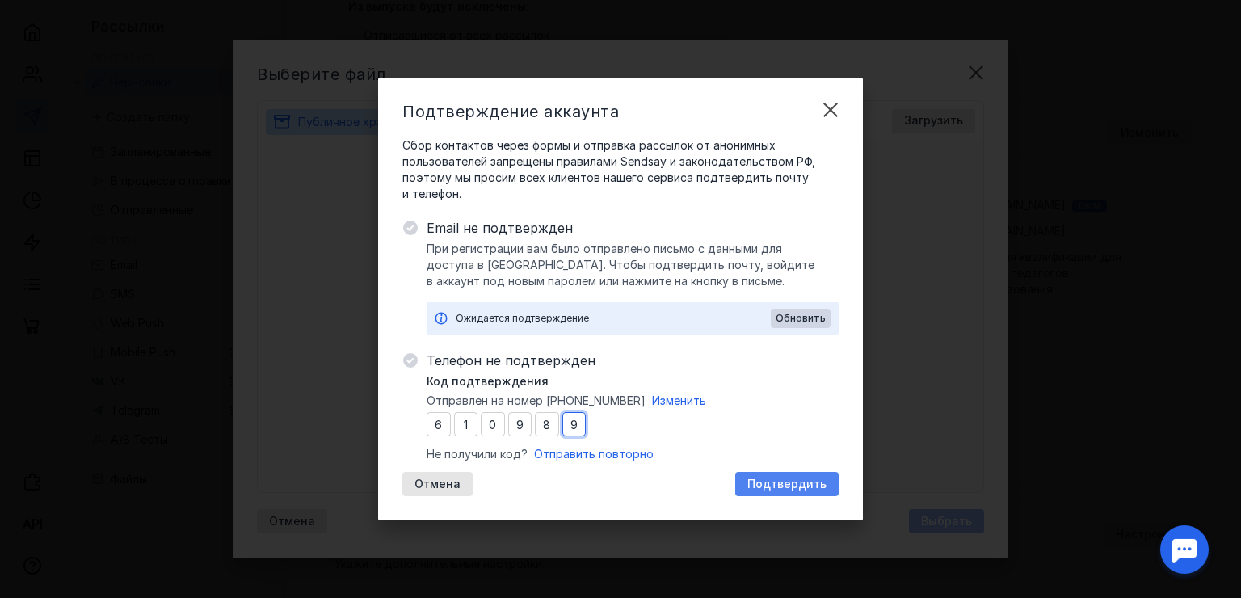
type input "9"
click at [776, 486] on span "Подтвердить" at bounding box center [786, 485] width 79 height 14
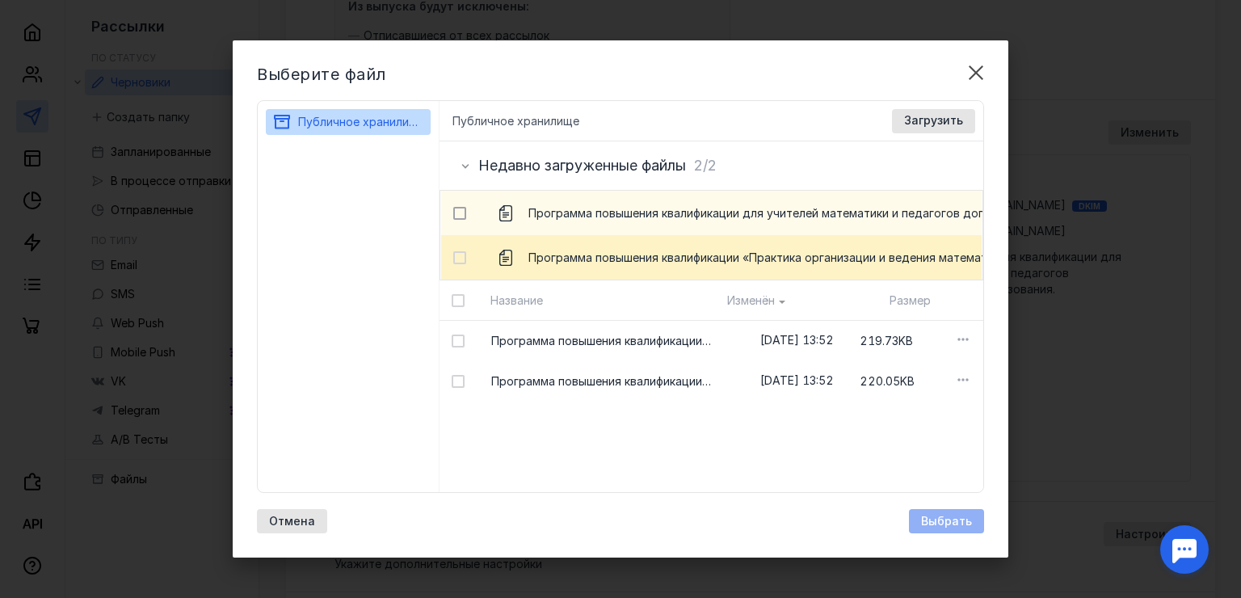
click at [459, 209] on icon at bounding box center [459, 213] width 11 height 11
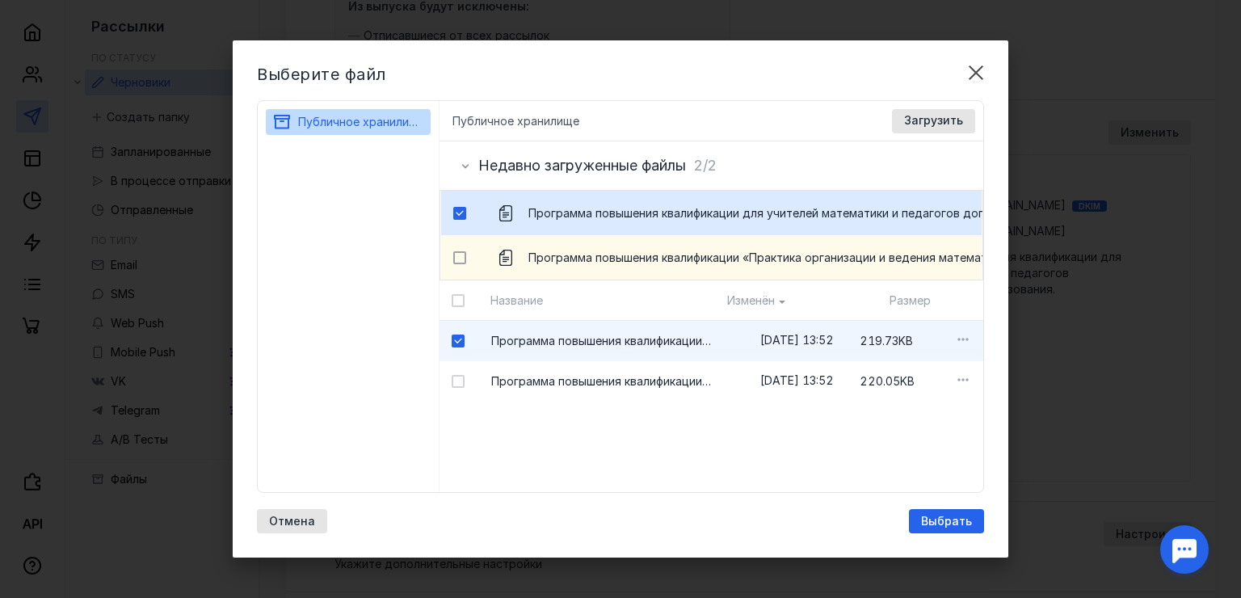
click at [456, 253] on icon at bounding box center [459, 257] width 11 height 11
checkbox input "true"
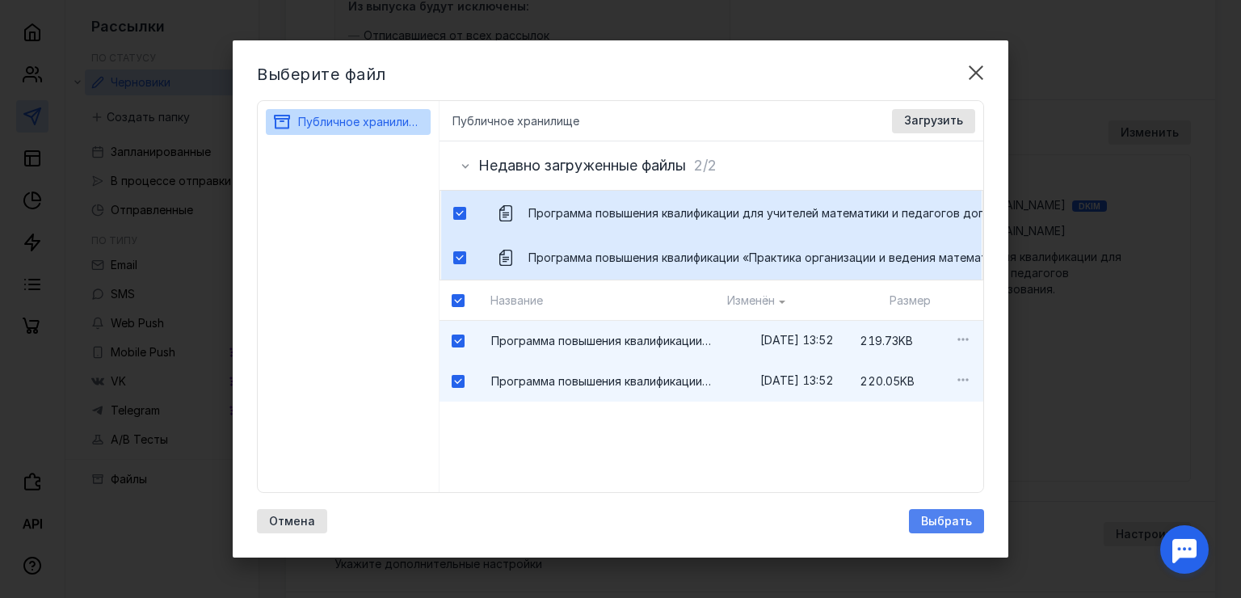
click at [935, 523] on span "Выбрать" at bounding box center [946, 522] width 51 height 14
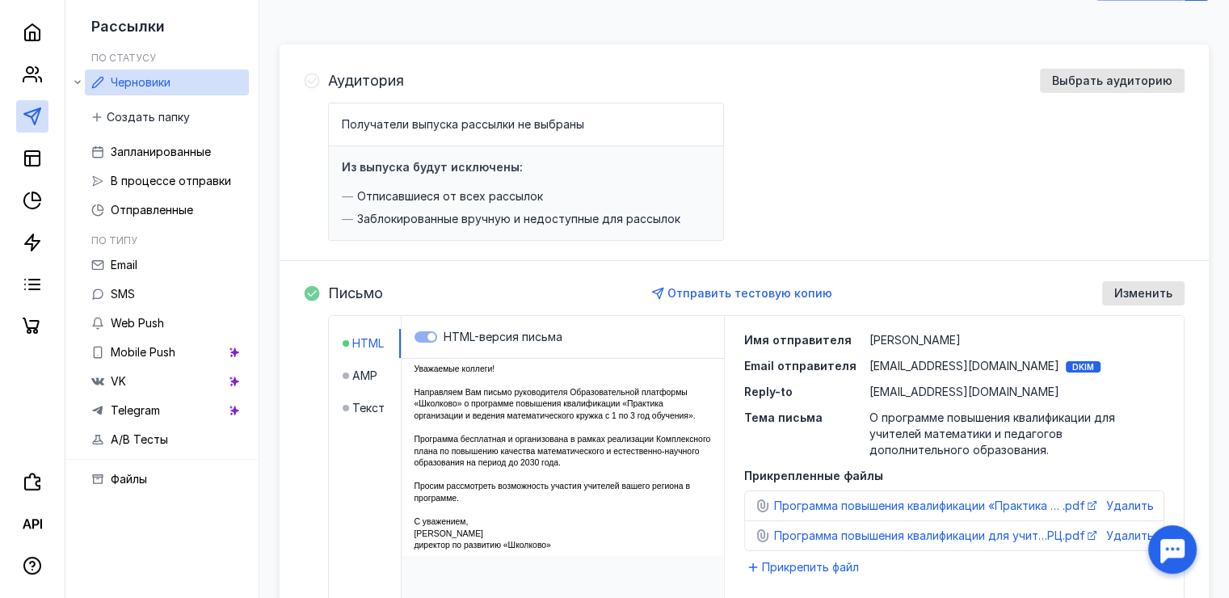
scroll to position [246, 0]
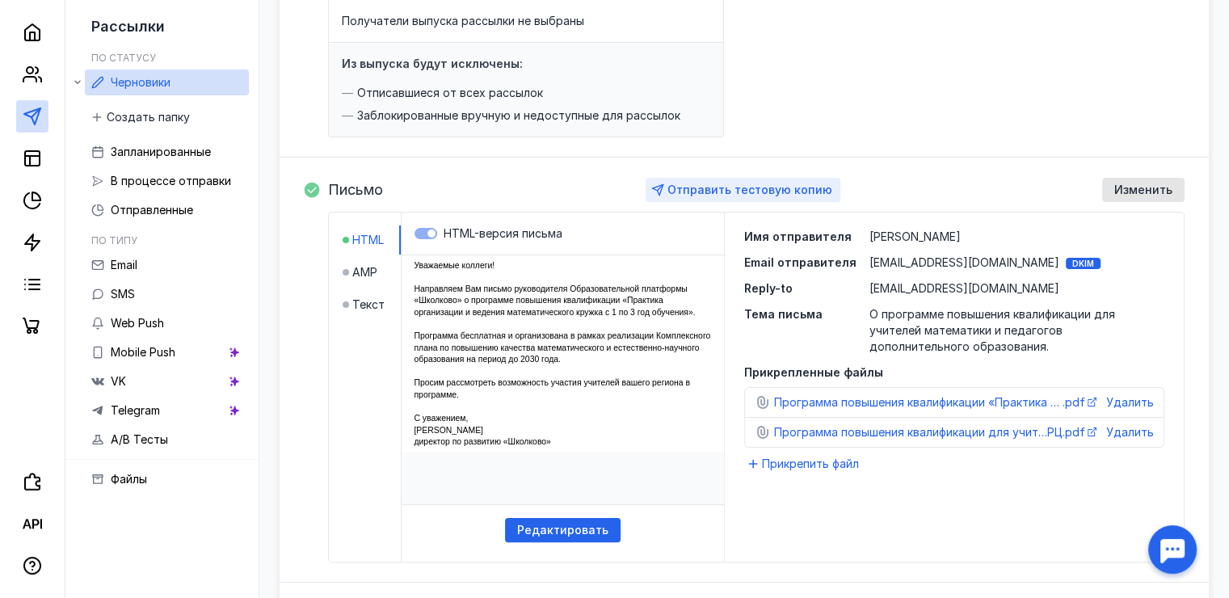
click at [750, 192] on span "Отправить тестовую копию" at bounding box center [749, 190] width 165 height 14
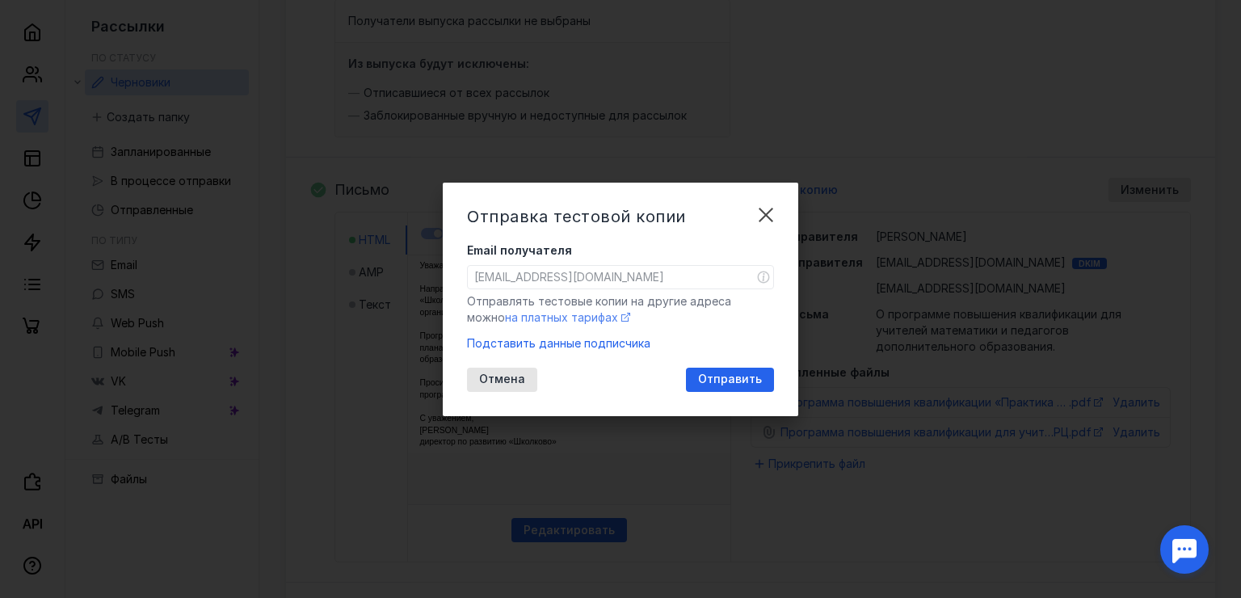
click at [522, 317] on span "на платных тарифах" at bounding box center [561, 317] width 113 height 14
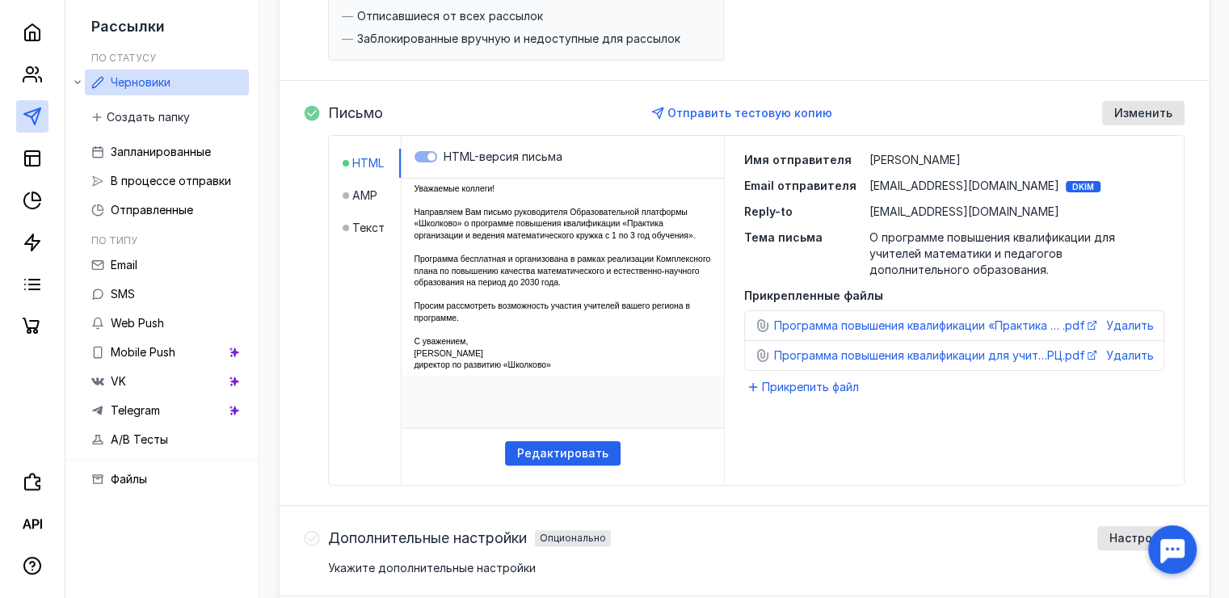
scroll to position [327, 0]
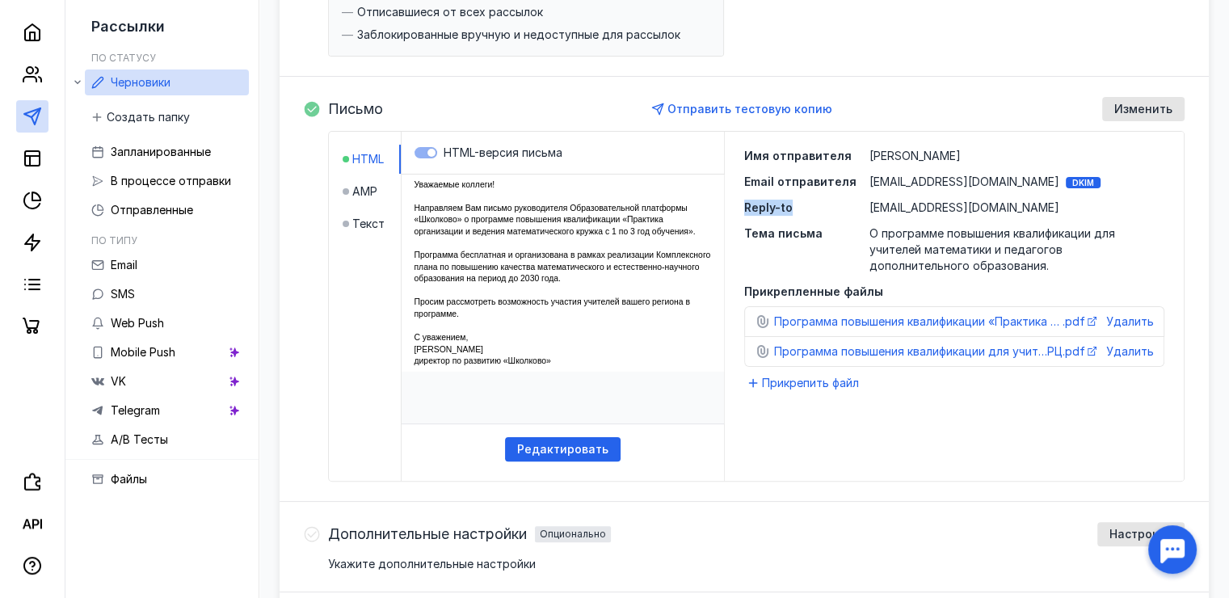
drag, startPoint x: 799, startPoint y: 208, endPoint x: 725, endPoint y: 207, distance: 74.3
click at [725, 207] on div "Имя отправителя [PERSON_NAME] отправителя [EMAIL_ADDRESS][DOMAIN_NAME] DKIM Rep…" at bounding box center [954, 278] width 459 height 293
copy span "Reply-to"
click at [957, 204] on span "[EMAIL_ADDRESS][DOMAIN_NAME]" at bounding box center [964, 207] width 190 height 14
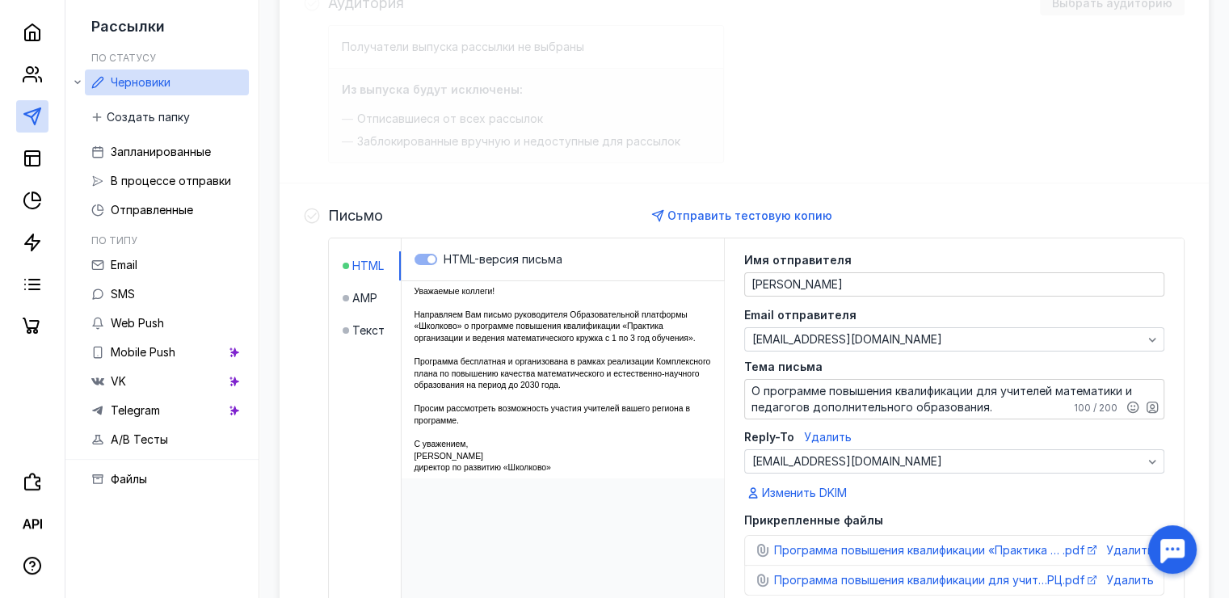
scroll to position [95, 0]
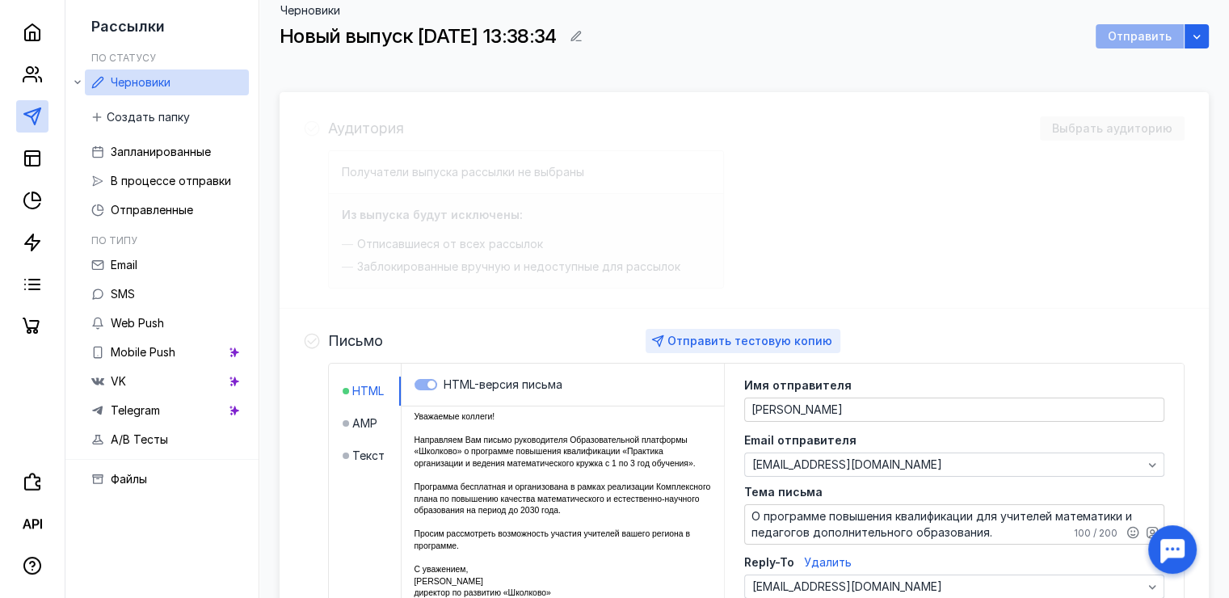
click at [747, 341] on span "Отправить тестовую копию" at bounding box center [749, 341] width 165 height 14
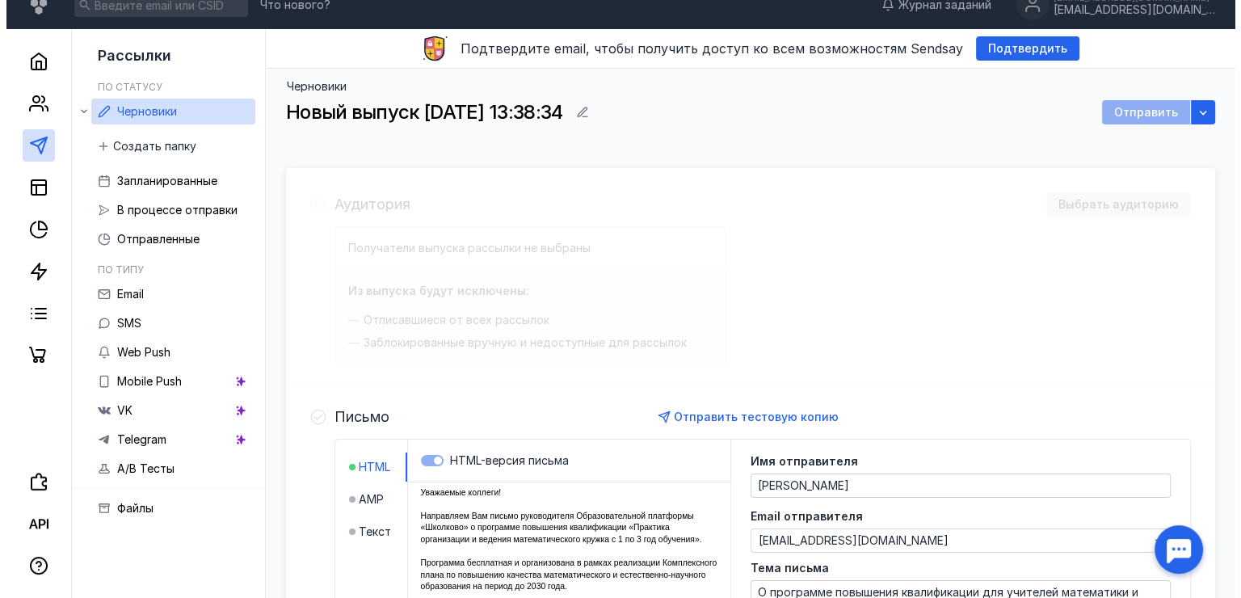
scroll to position [0, 0]
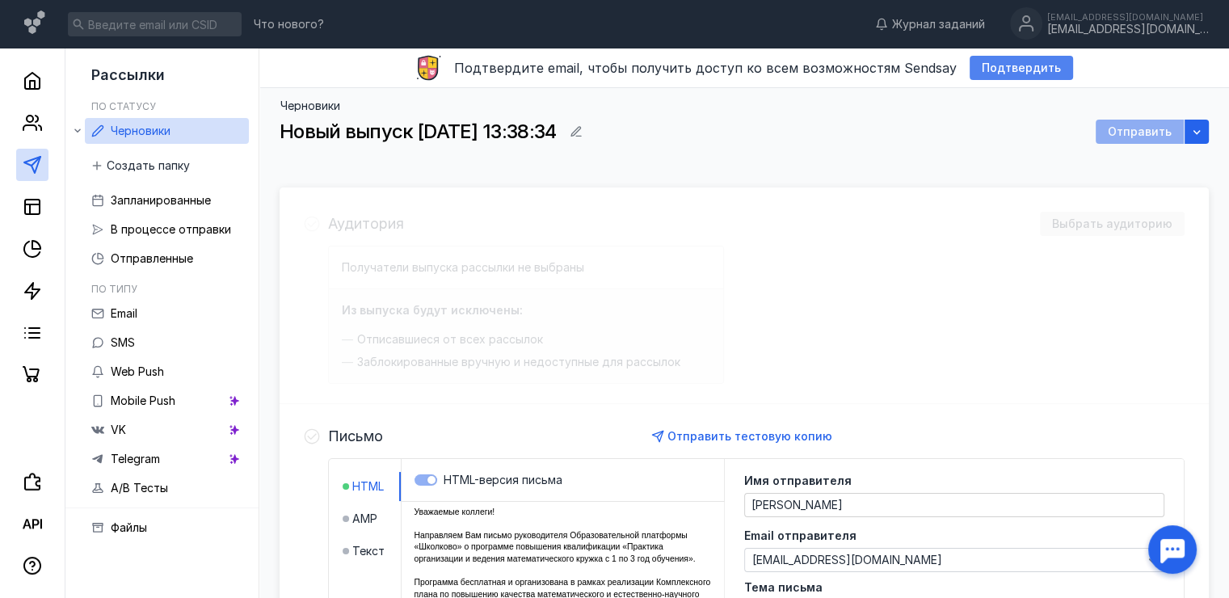
click at [1019, 68] on span "Подтвердить" at bounding box center [1021, 68] width 79 height 14
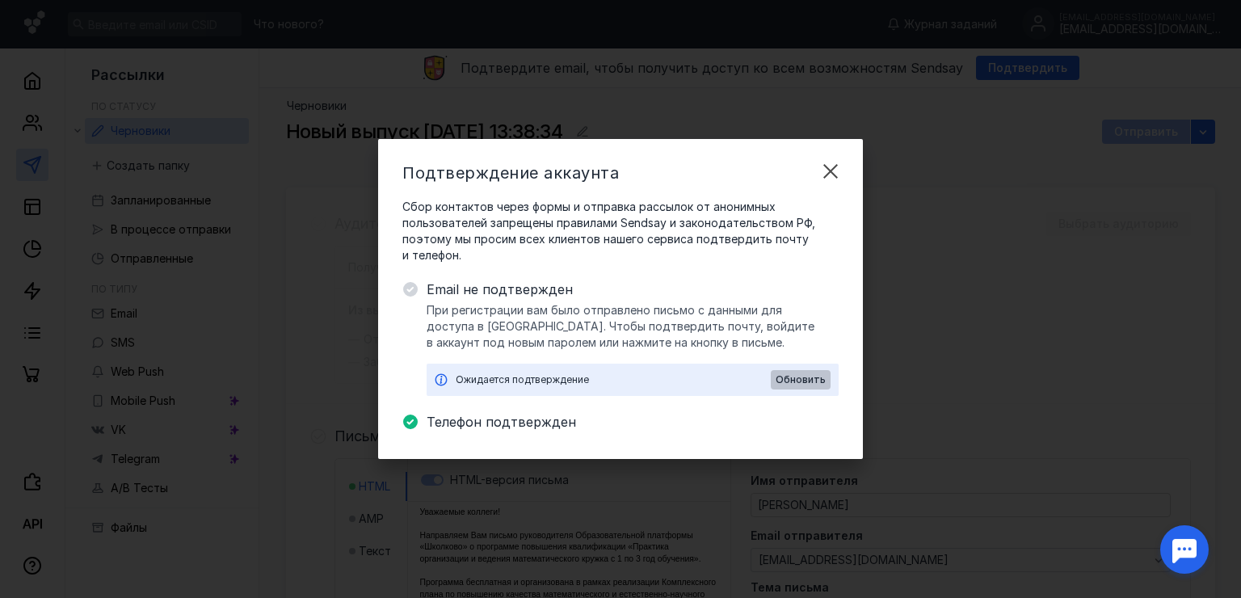
click at [797, 381] on span "Обновить" at bounding box center [801, 379] width 50 height 11
